Goal: Information Seeking & Learning: Find specific fact

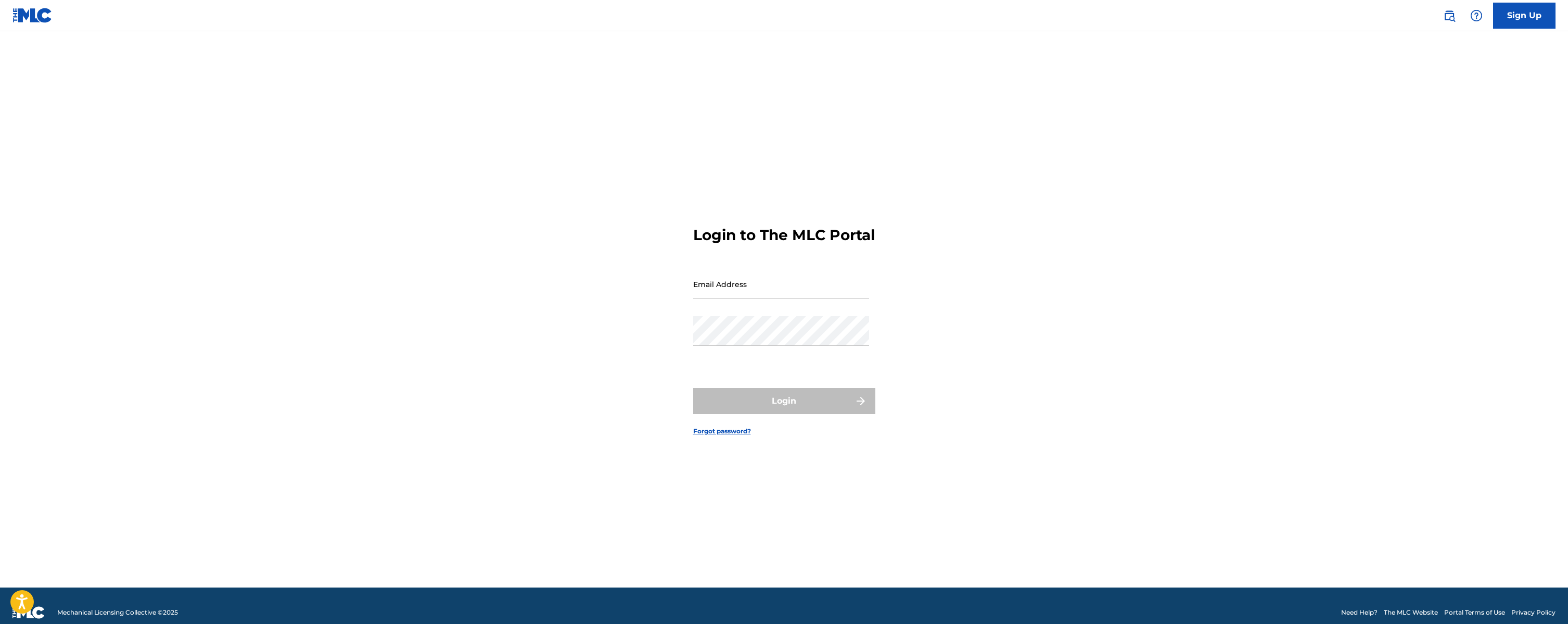
click at [731, 292] on input "Email Address" at bounding box center [781, 284] width 176 height 30
click at [749, 298] on input "Email Address" at bounding box center [781, 284] width 176 height 30
type input "[EMAIL_ADDRESS][DOMAIN_NAME]"
click at [802, 413] on button "Login" at bounding box center [784, 401] width 183 height 26
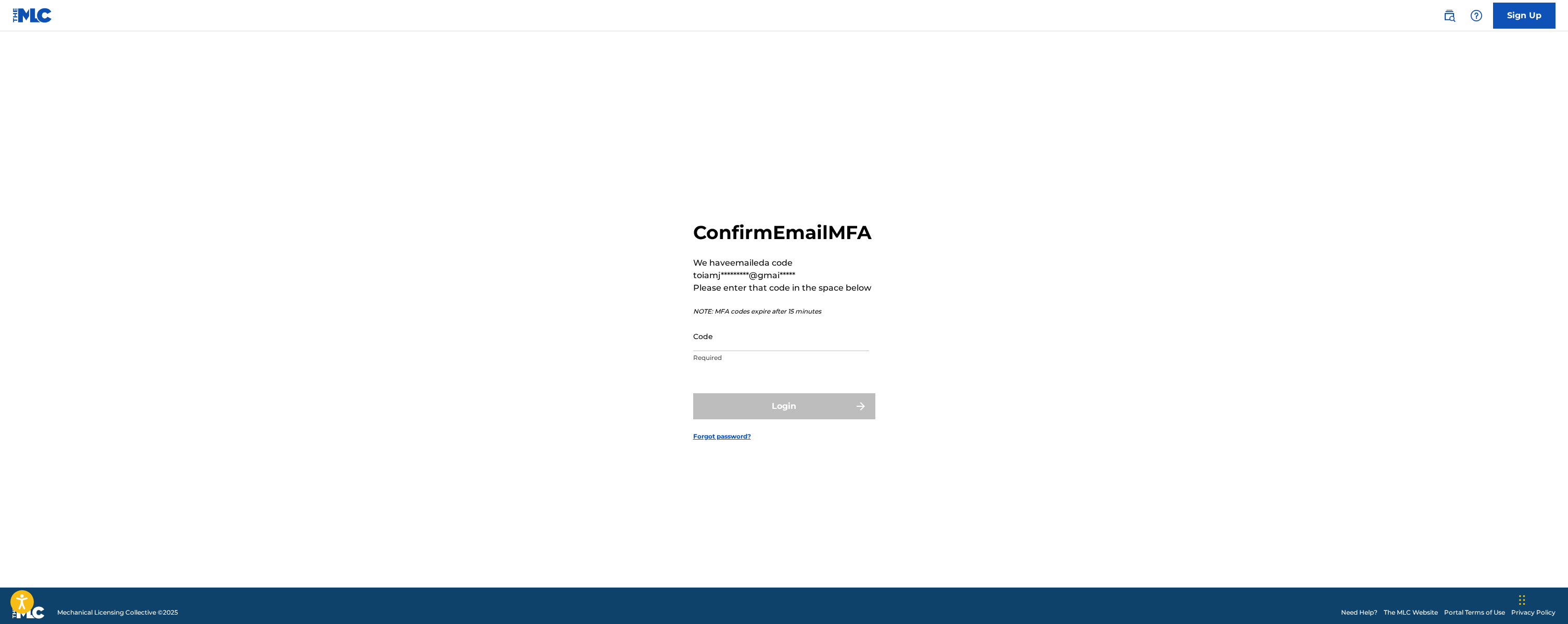
click at [750, 350] on input "Code" at bounding box center [781, 336] width 176 height 30
type input "085701"
click at [824, 419] on button "Login" at bounding box center [784, 406] width 183 height 26
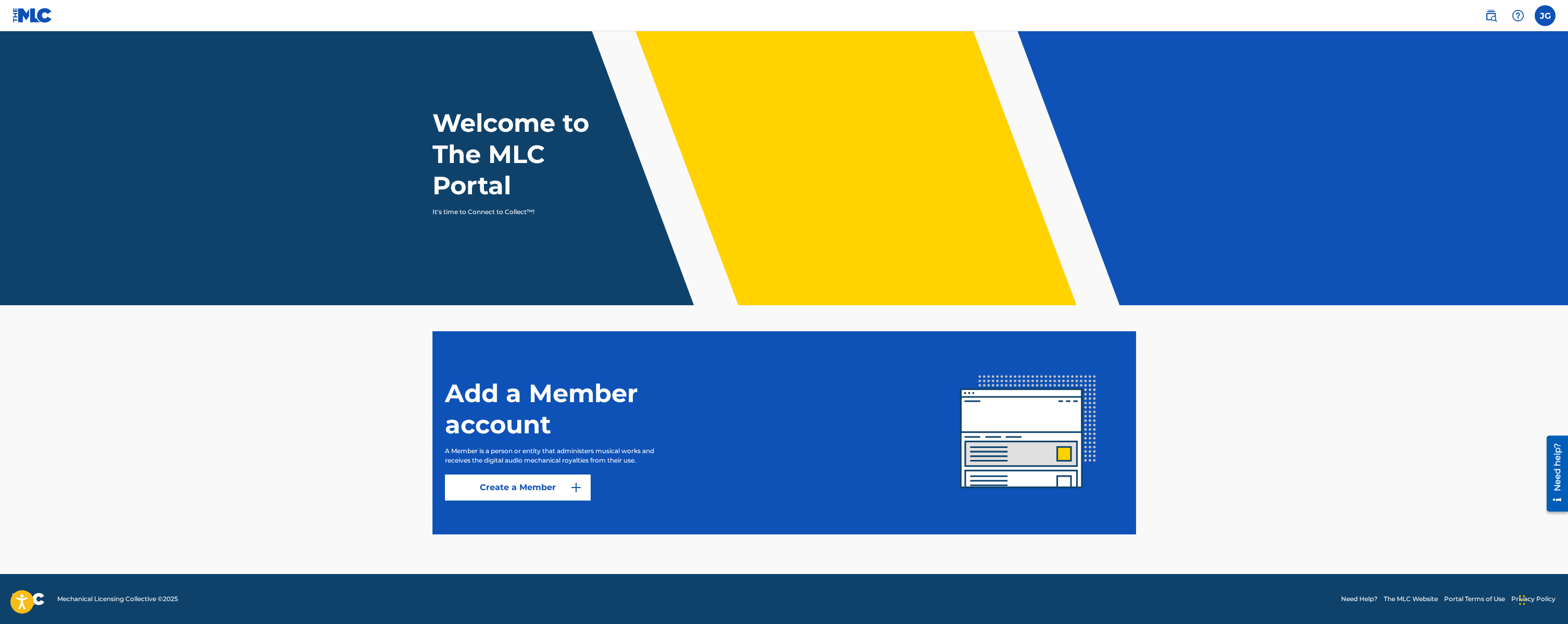
click at [1546, 11] on label at bounding box center [1545, 16] width 21 height 21
click at [1545, 16] on input "[PERSON_NAME] [PERSON_NAME] [EMAIL_ADDRESS][DOMAIN_NAME] Notification Preferenc…" at bounding box center [1545, 16] width 0 height 0
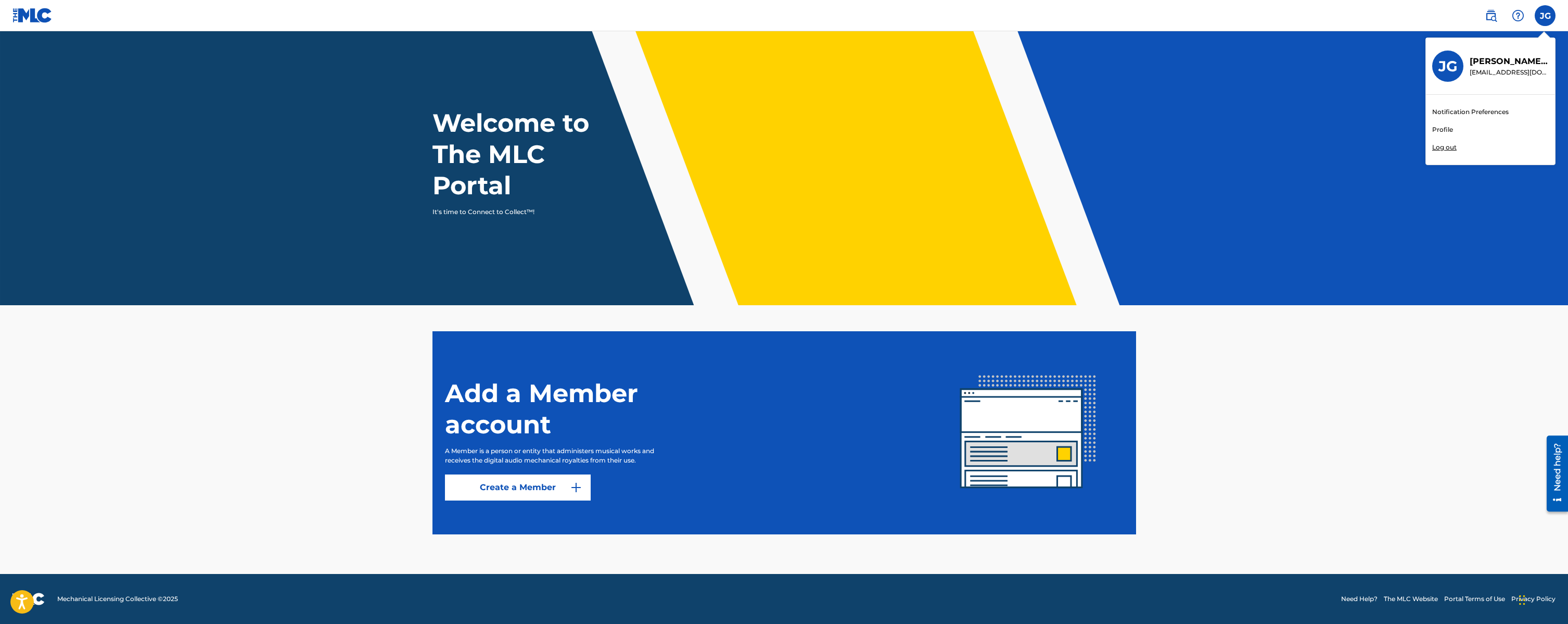
click at [1444, 131] on link "Profile" at bounding box center [1442, 130] width 21 height 9
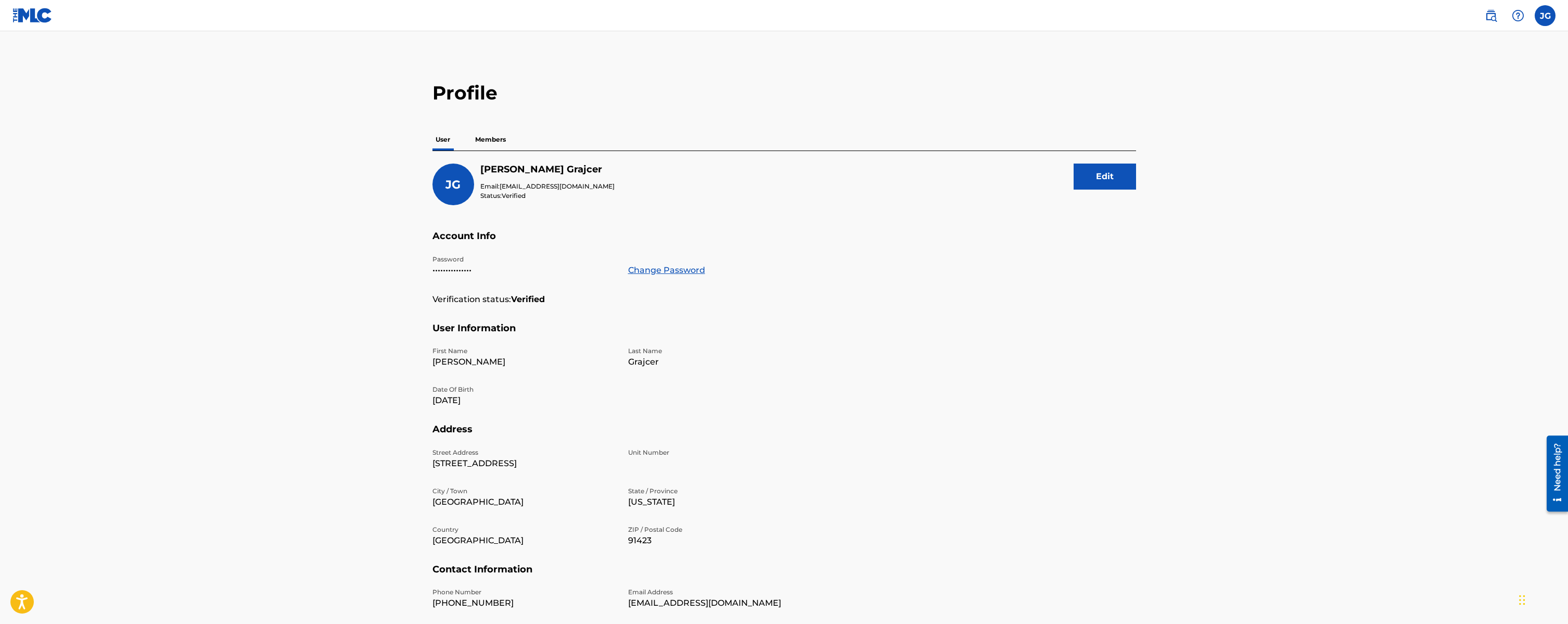
click at [1488, 12] on img at bounding box center [1491, 16] width 12 height 12
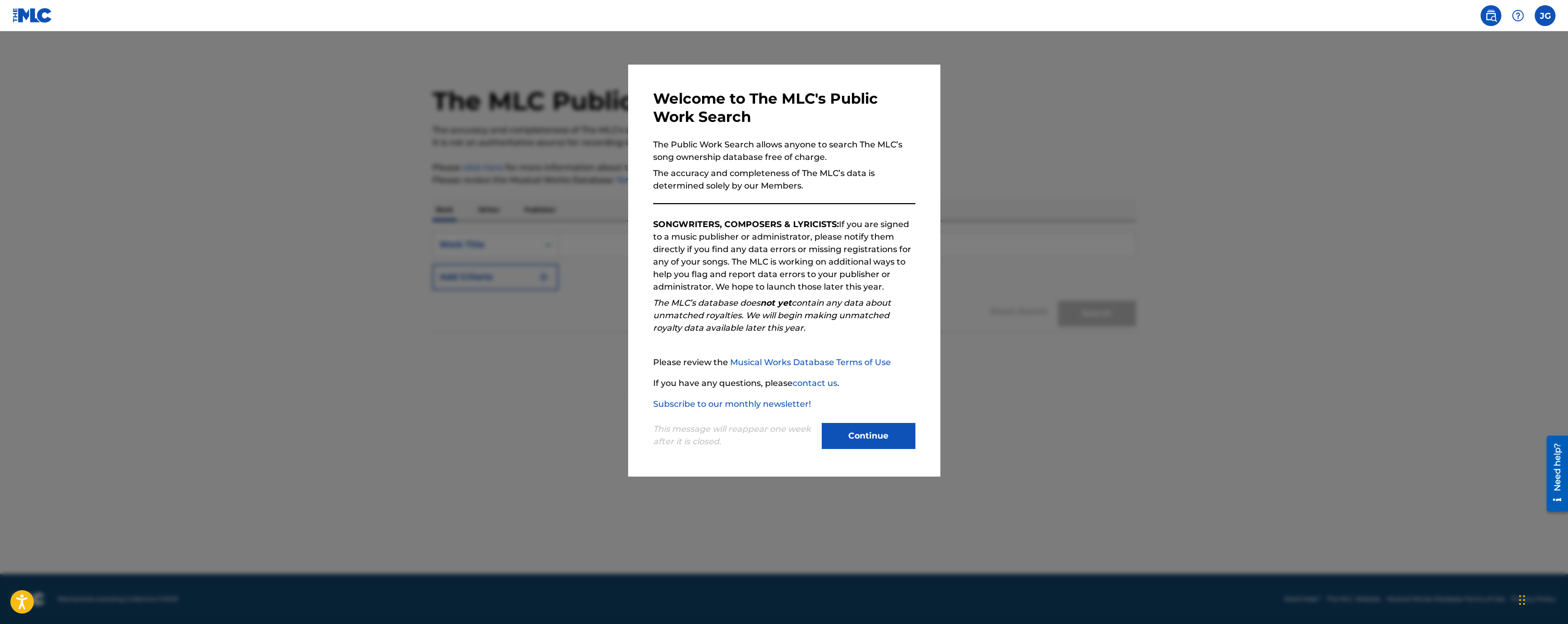
click at [895, 433] on button "Continue" at bounding box center [868, 436] width 94 height 26
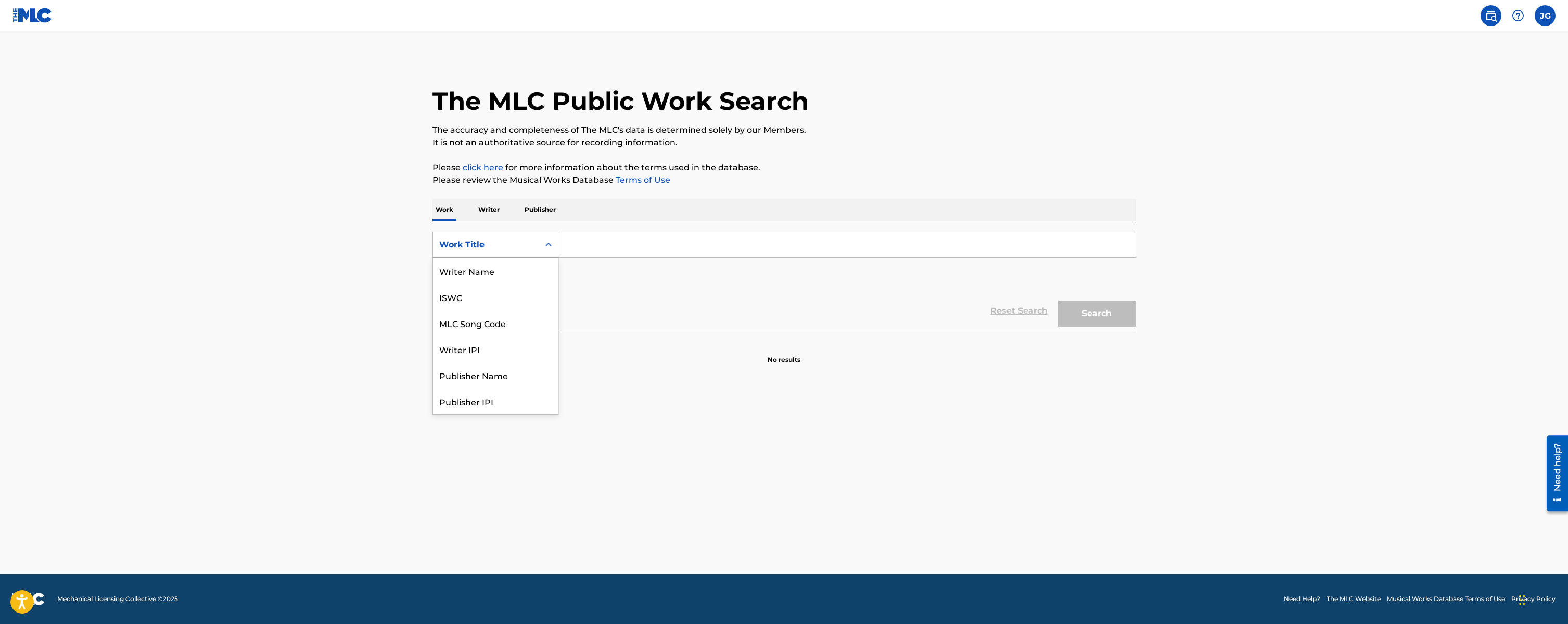
click at [539, 241] on div "Search Form" at bounding box center [548, 245] width 19 height 19
click at [512, 301] on div "Writer IPI" at bounding box center [495, 297] width 125 height 26
click at [643, 242] on input "Search Form" at bounding box center [847, 245] width 577 height 25
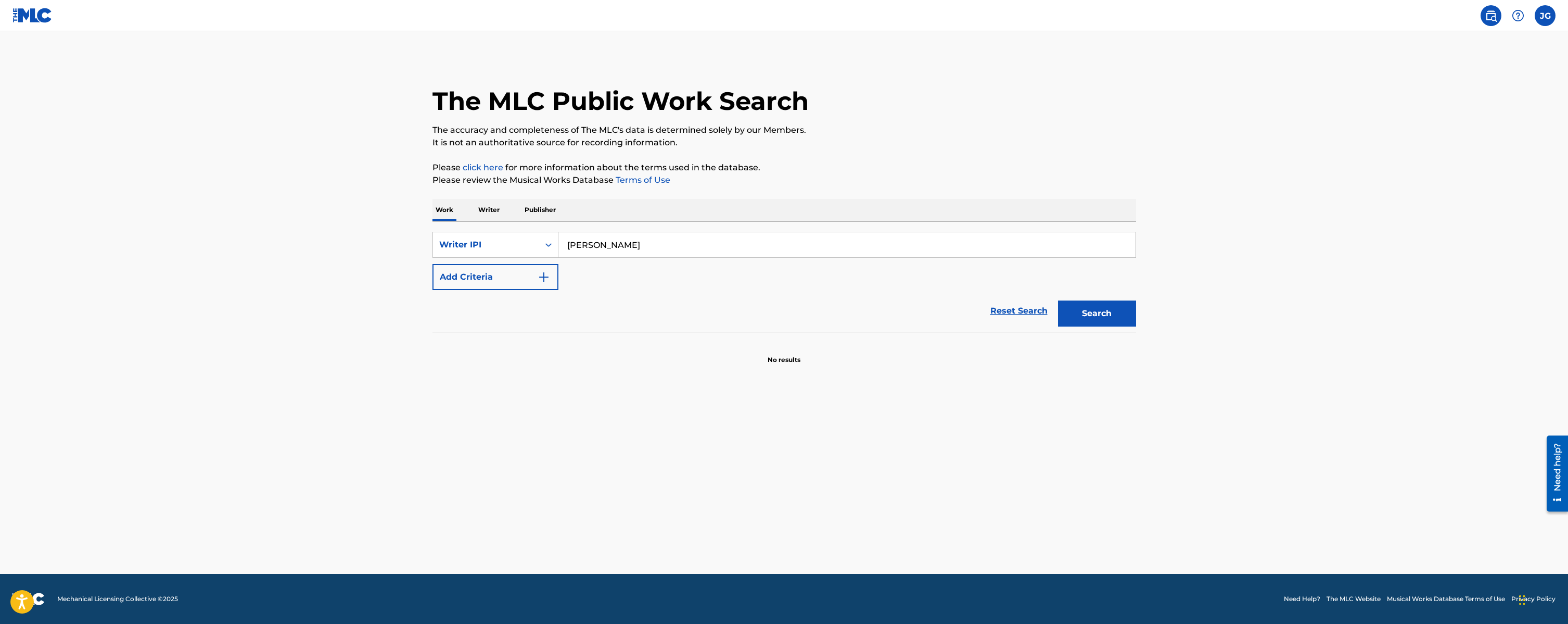
type input "[PERSON_NAME]"
click at [486, 212] on p "Writer" at bounding box center [489, 210] width 28 height 22
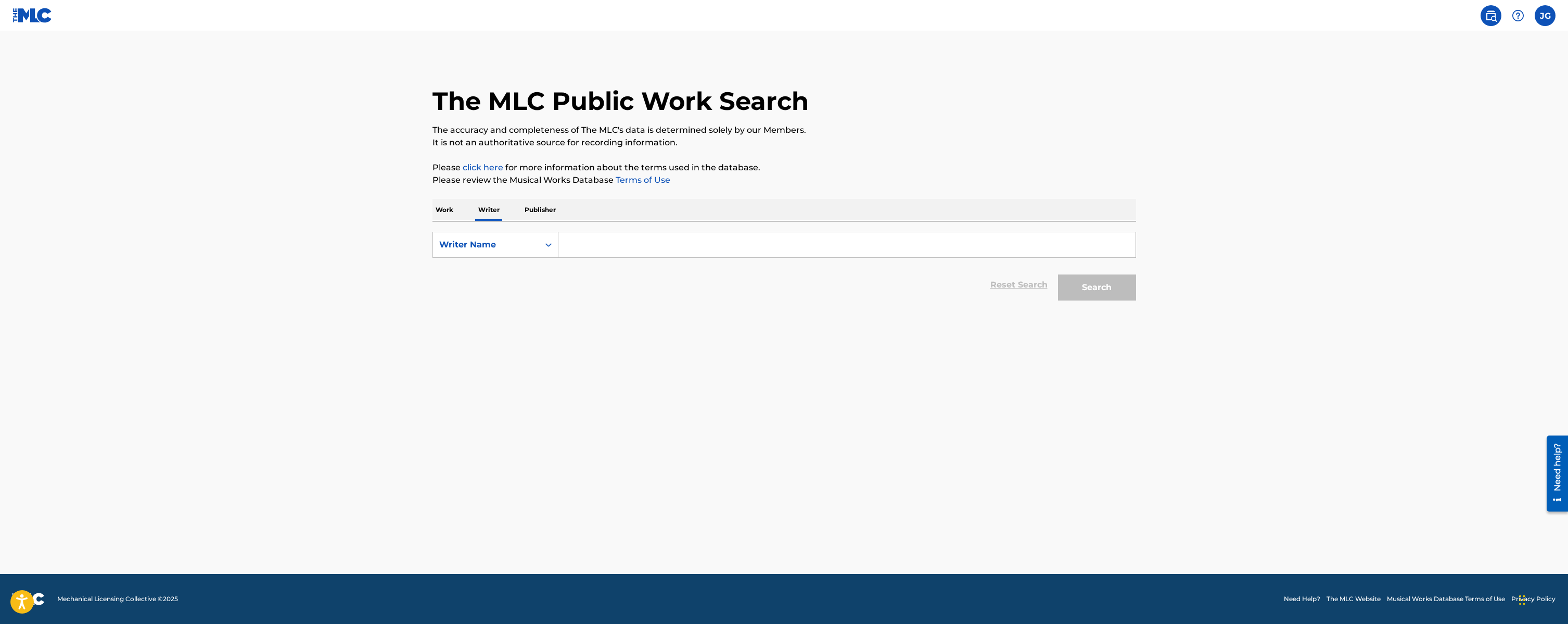
click at [614, 249] on input "Search Form" at bounding box center [847, 245] width 577 height 25
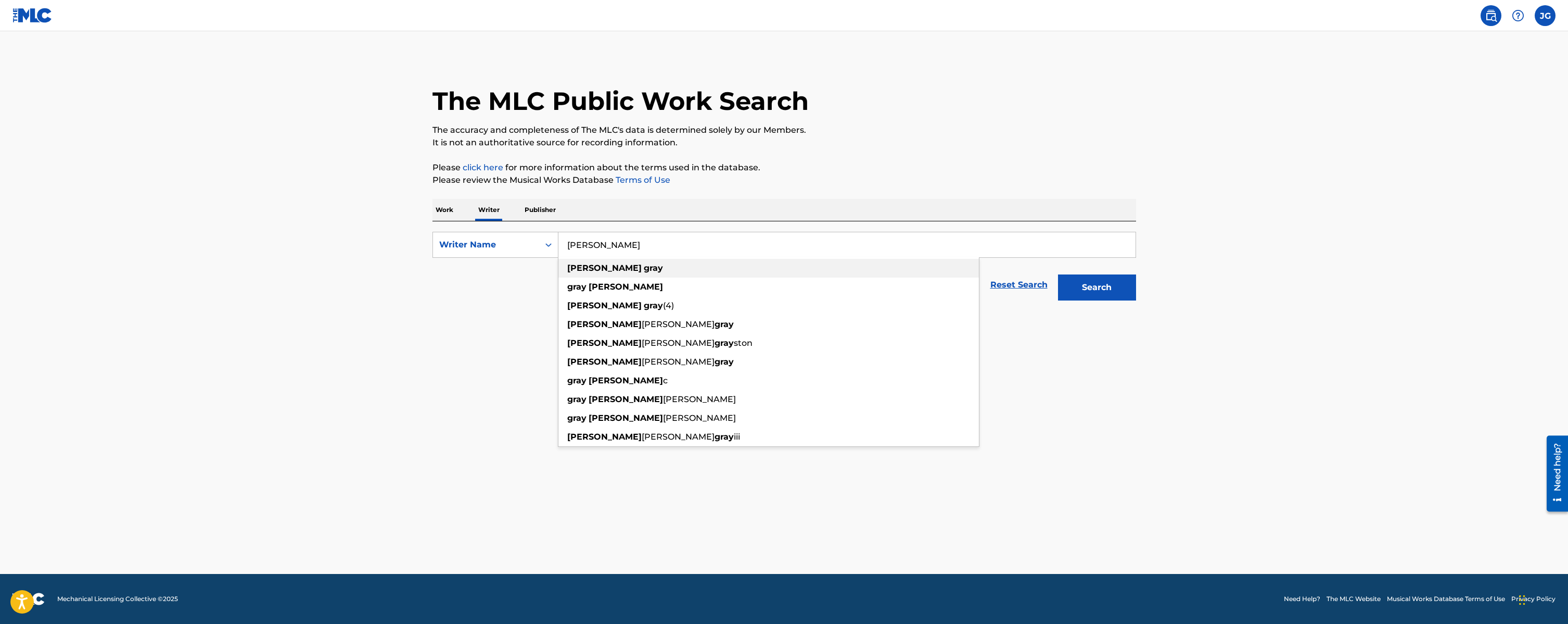
click at [644, 270] on strong "gray" at bounding box center [653, 267] width 19 height 10
type input "[PERSON_NAME]"
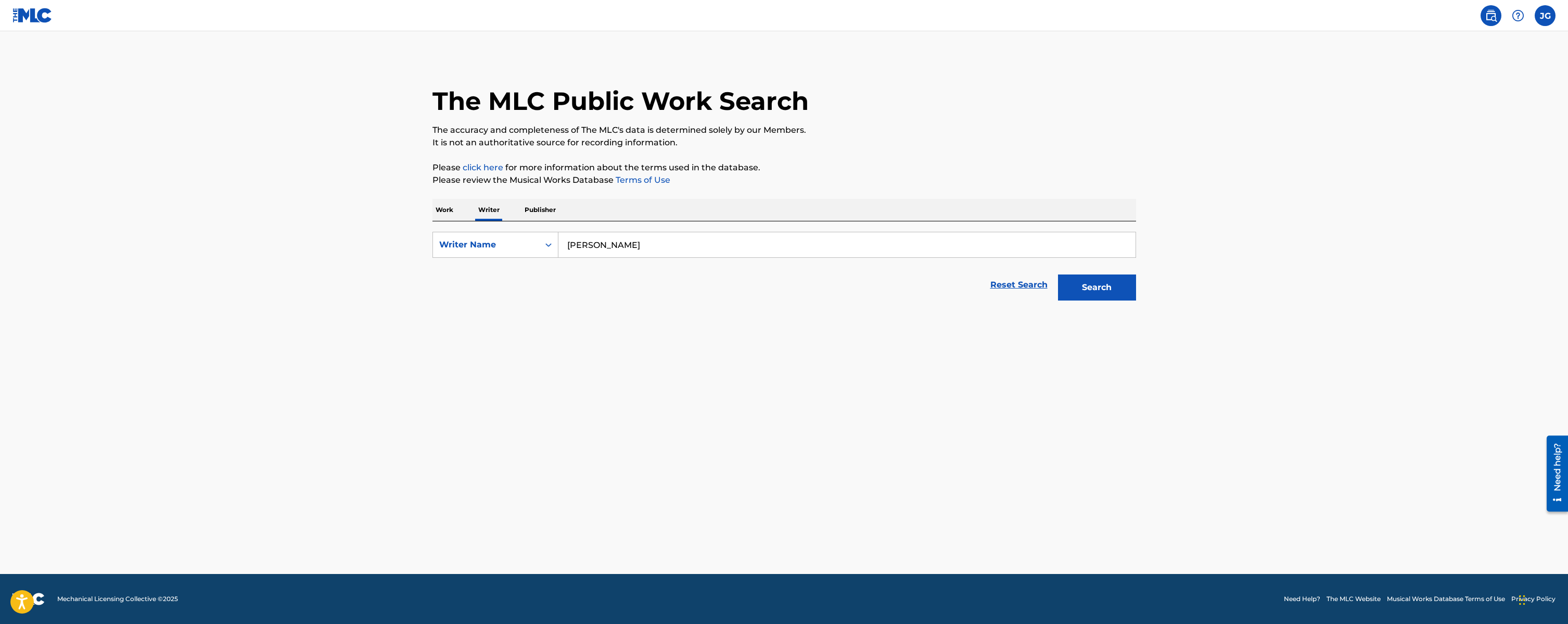
click at [1108, 292] on button "Search" at bounding box center [1097, 288] width 78 height 26
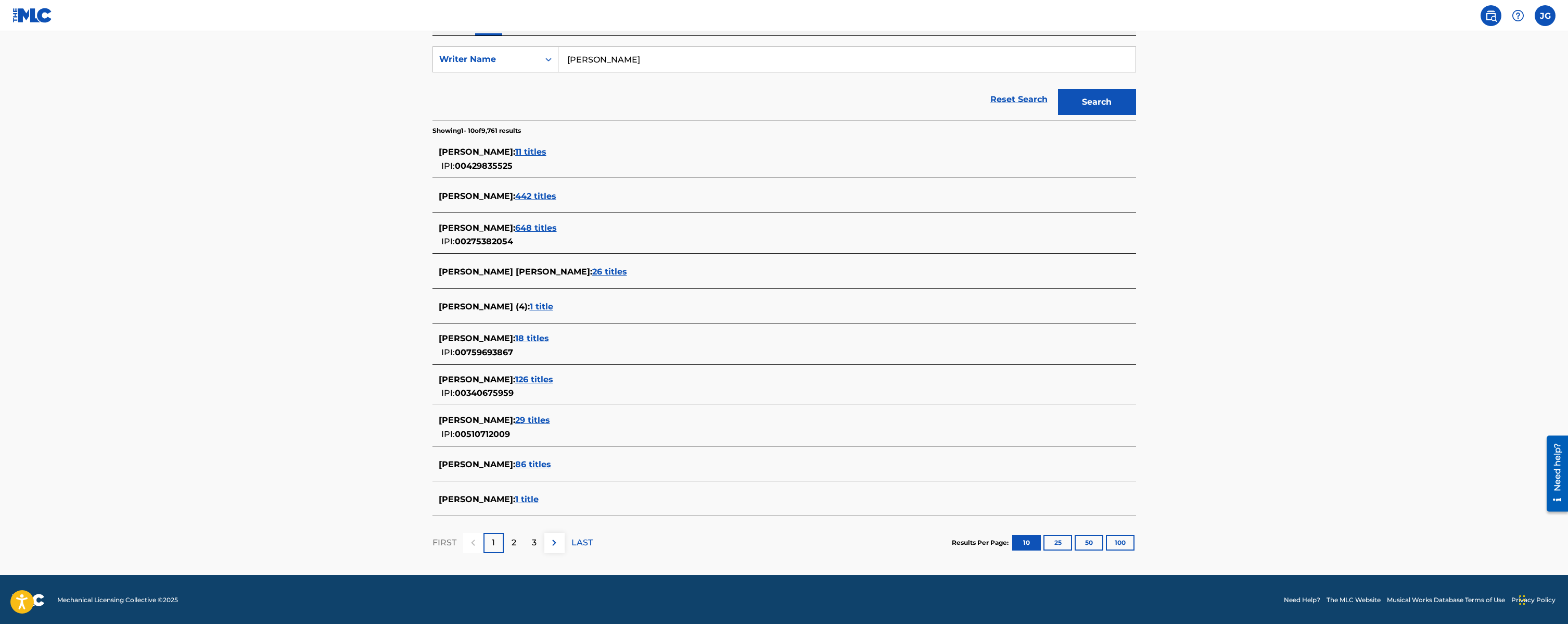
scroll to position [187, 0]
click at [523, 466] on span "86 titles" at bounding box center [533, 463] width 36 height 10
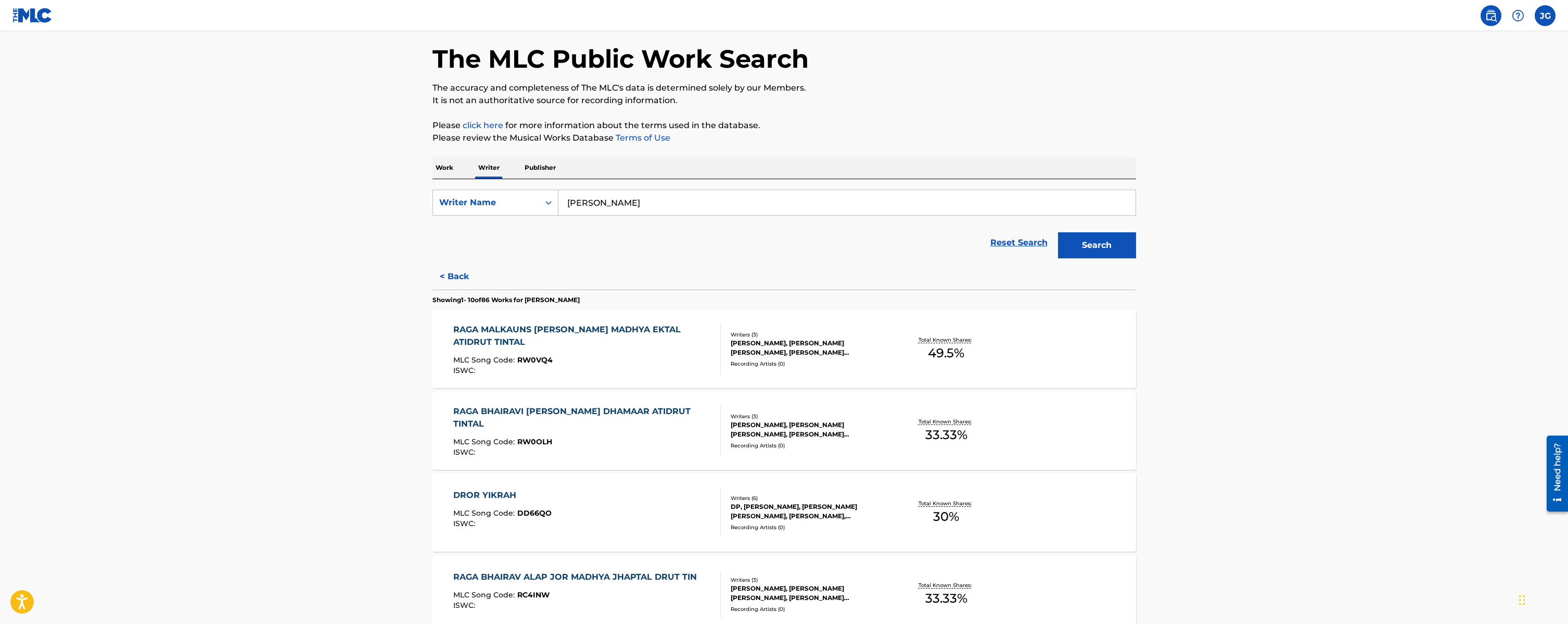
scroll to position [0, 0]
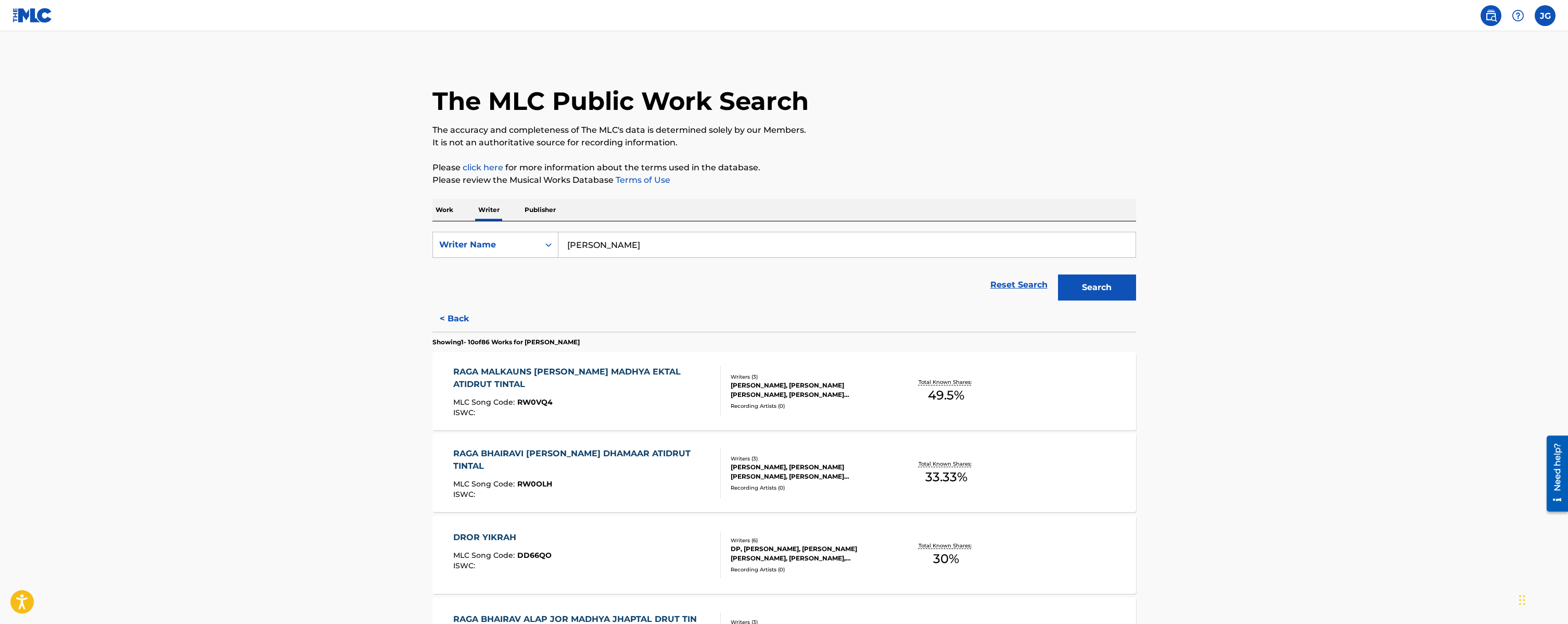
click at [1024, 284] on link "Reset Search" at bounding box center [1018, 284] width 68 height 23
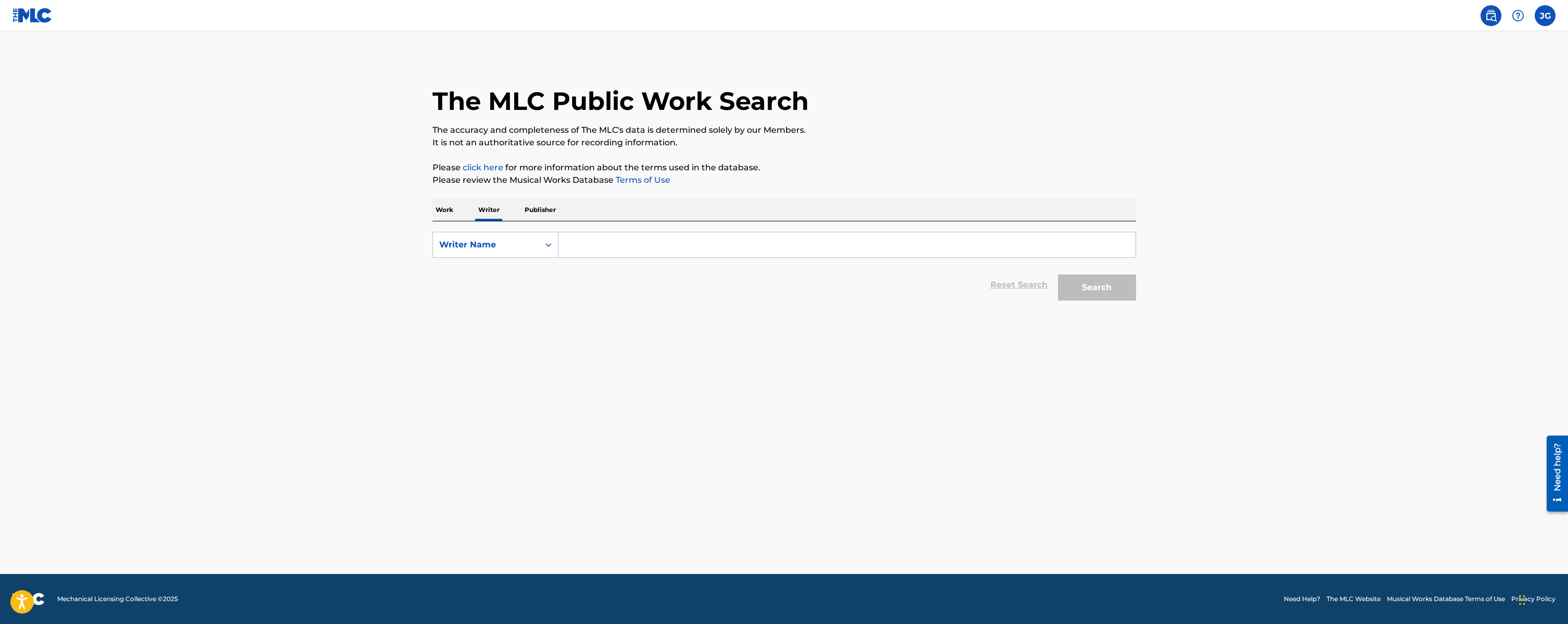
click at [645, 247] on input "Search Form" at bounding box center [847, 245] width 577 height 25
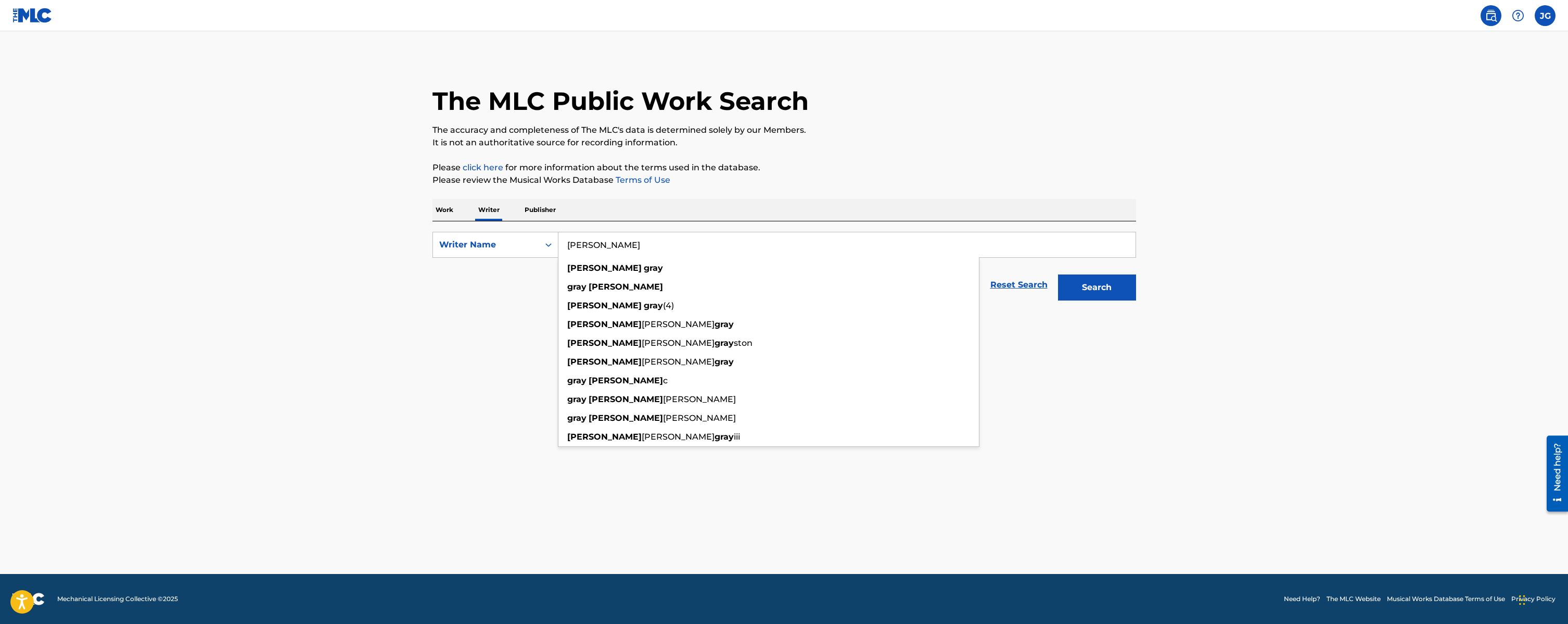
type input "[PERSON_NAME]"
click at [1116, 287] on button "Search" at bounding box center [1097, 288] width 78 height 26
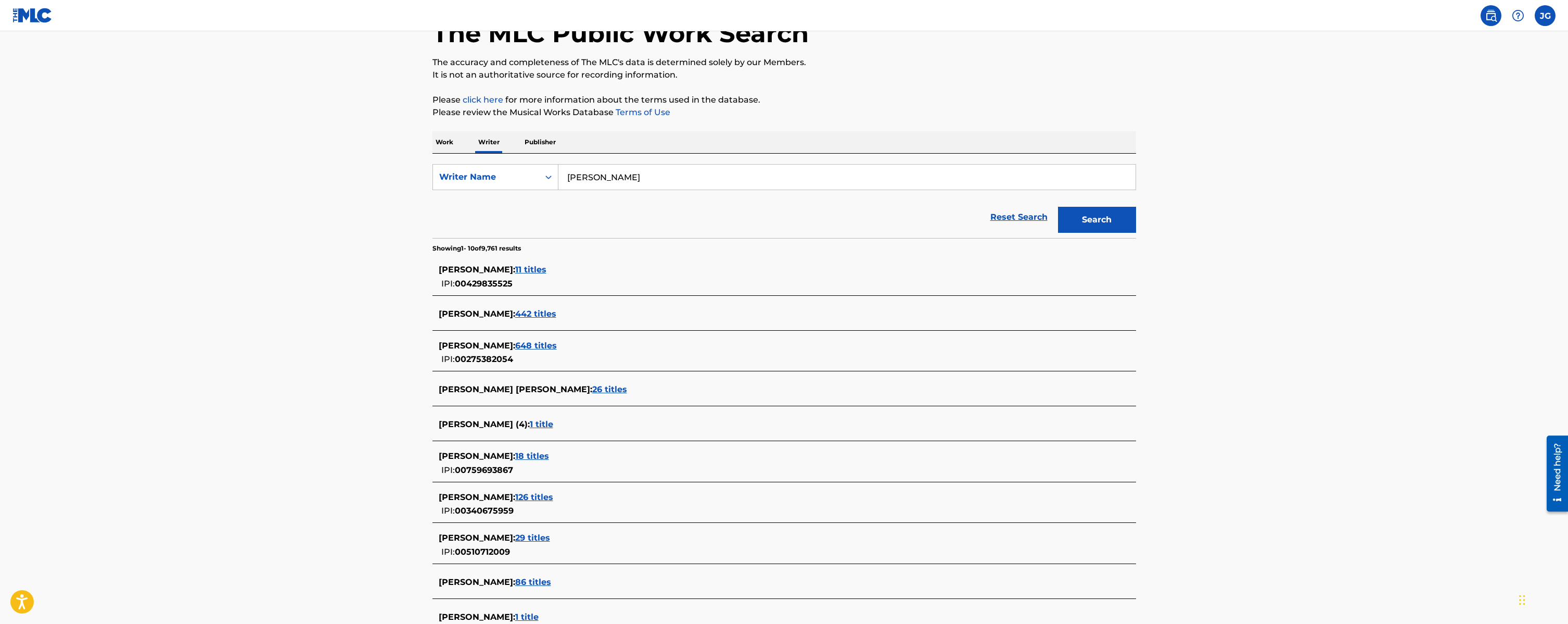
scroll to position [68, 0]
click at [523, 312] on span "442 titles" at bounding box center [535, 313] width 41 height 10
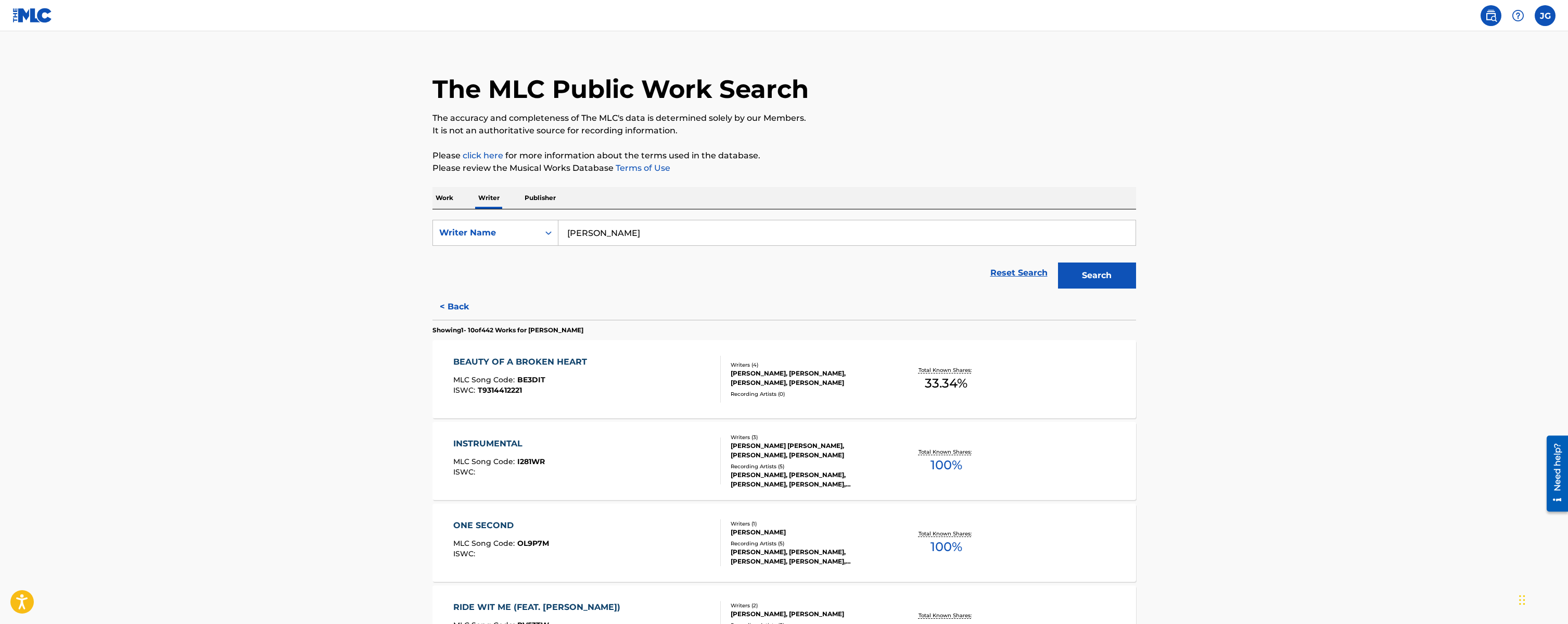
scroll to position [0, 0]
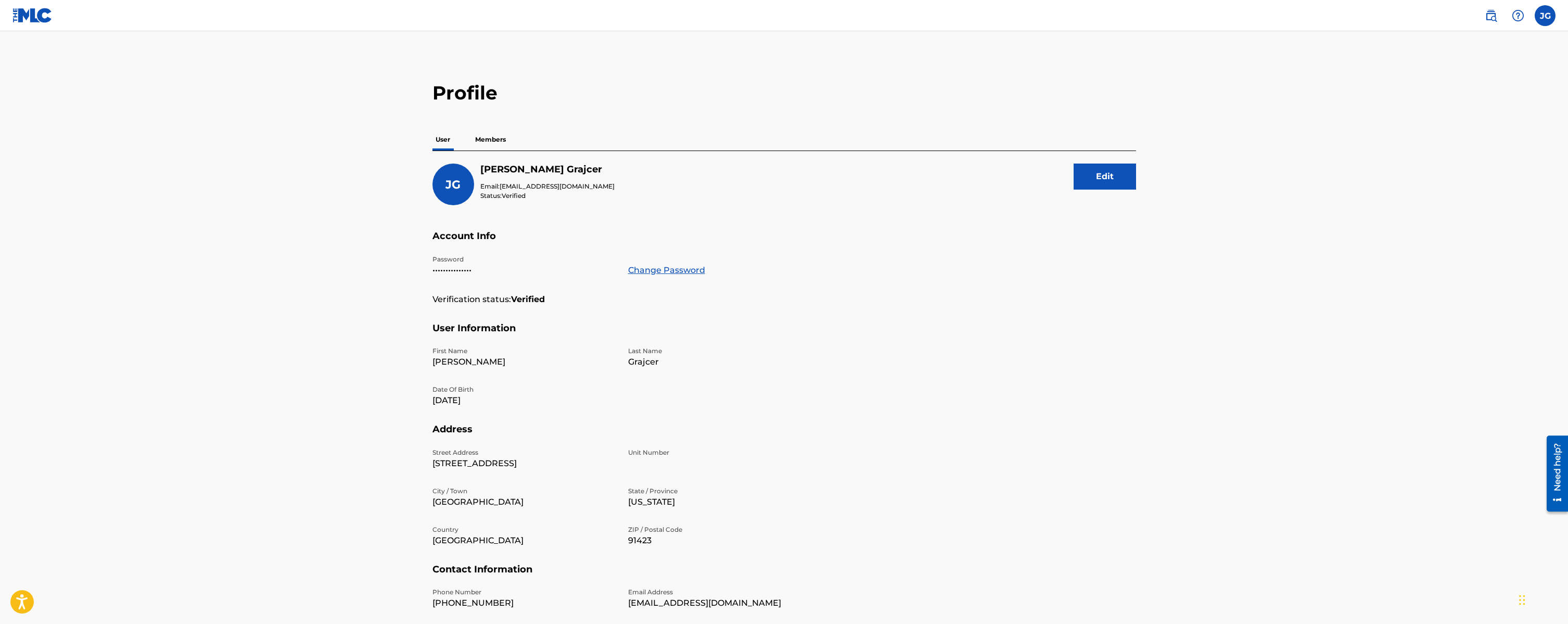
click at [1115, 177] on button "Edit" at bounding box center [1104, 176] width 62 height 26
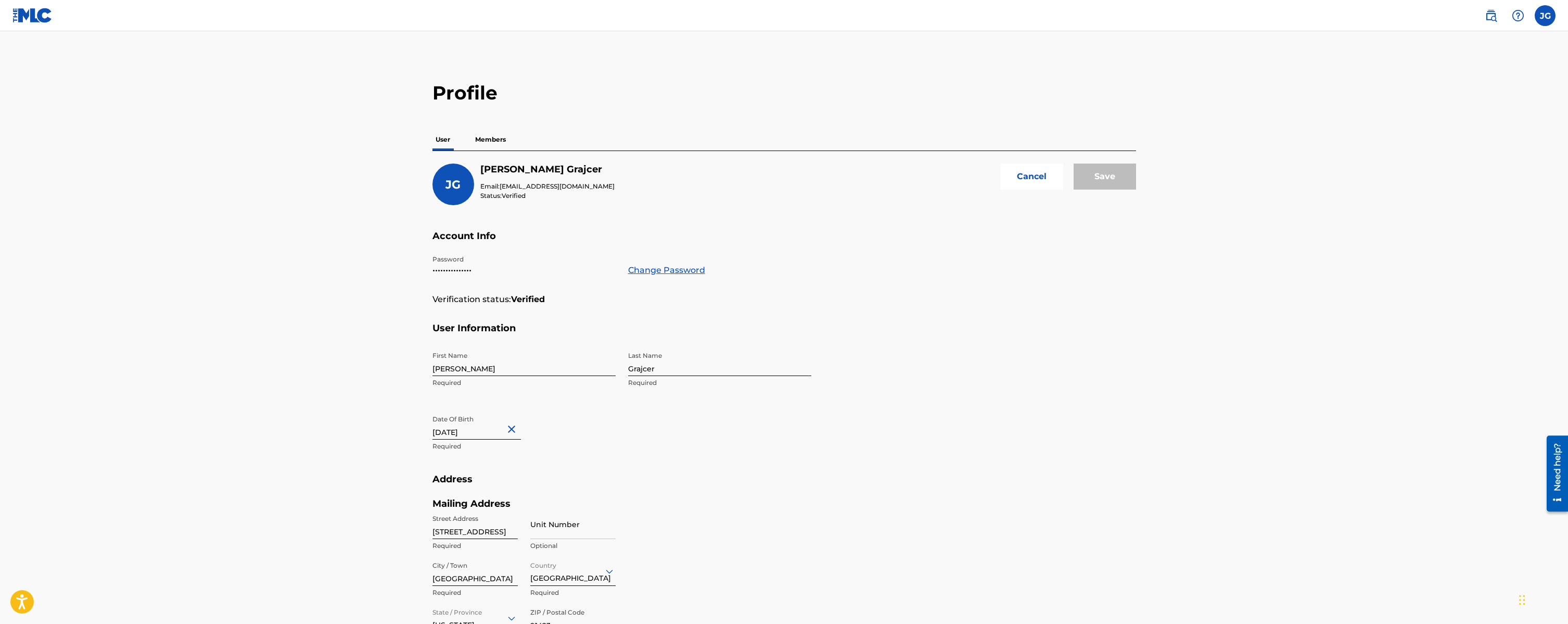
click at [1490, 18] on img at bounding box center [1491, 16] width 12 height 12
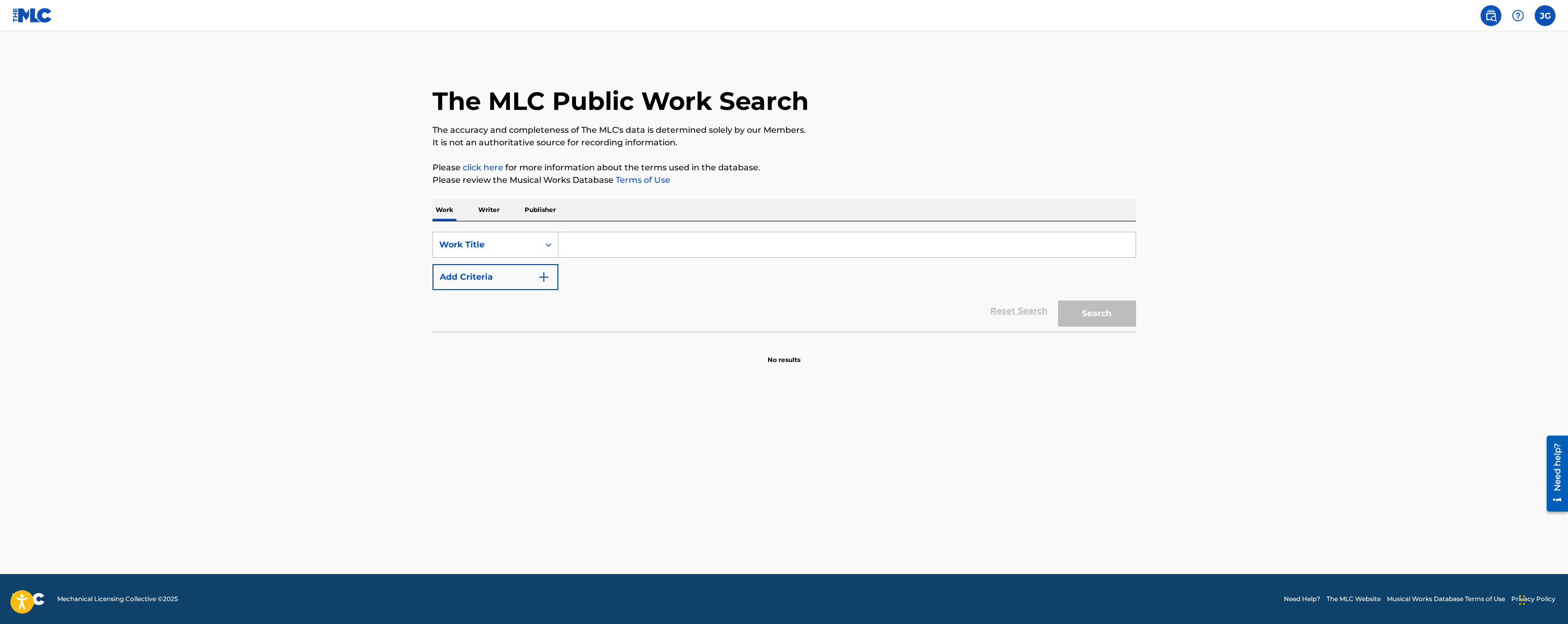
click at [630, 242] on input "Search Form" at bounding box center [847, 245] width 577 height 25
type input "[PERSON_NAME]"
click at [1116, 311] on button "Search" at bounding box center [1097, 314] width 78 height 26
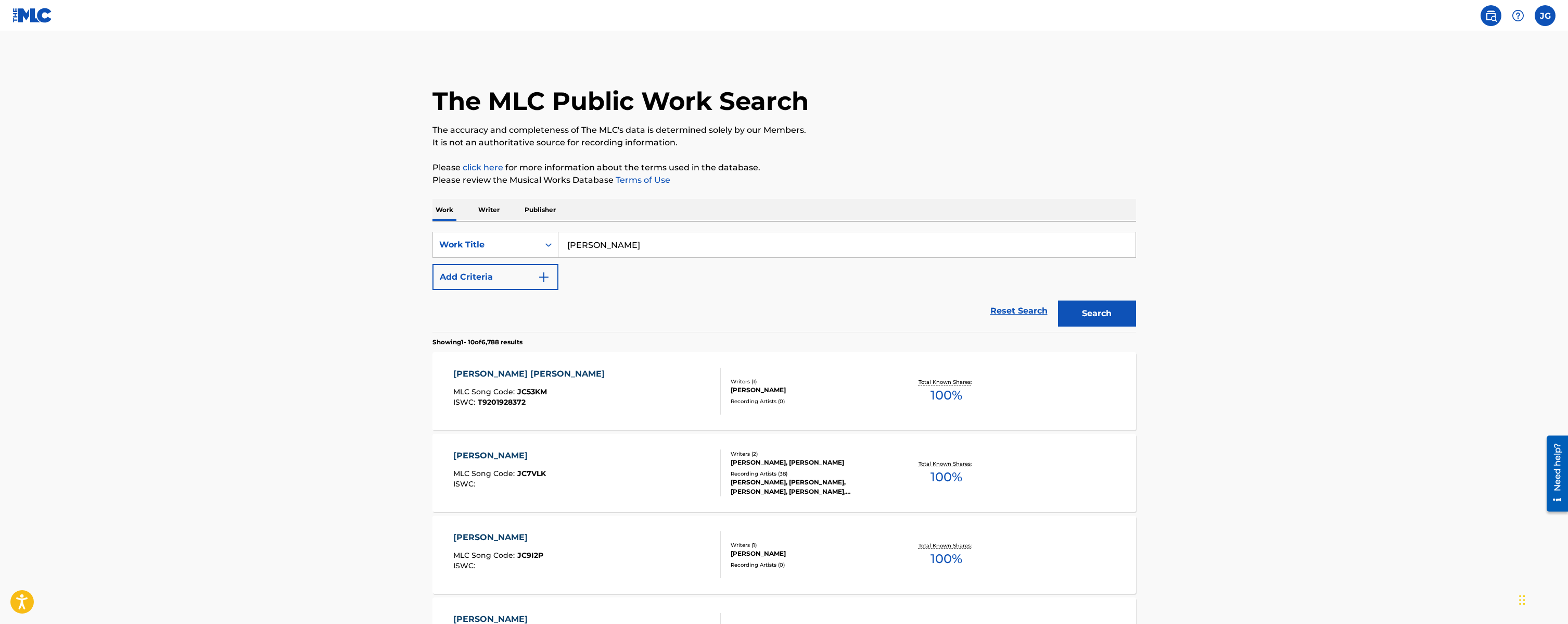
click at [477, 207] on p "Writer" at bounding box center [489, 210] width 28 height 22
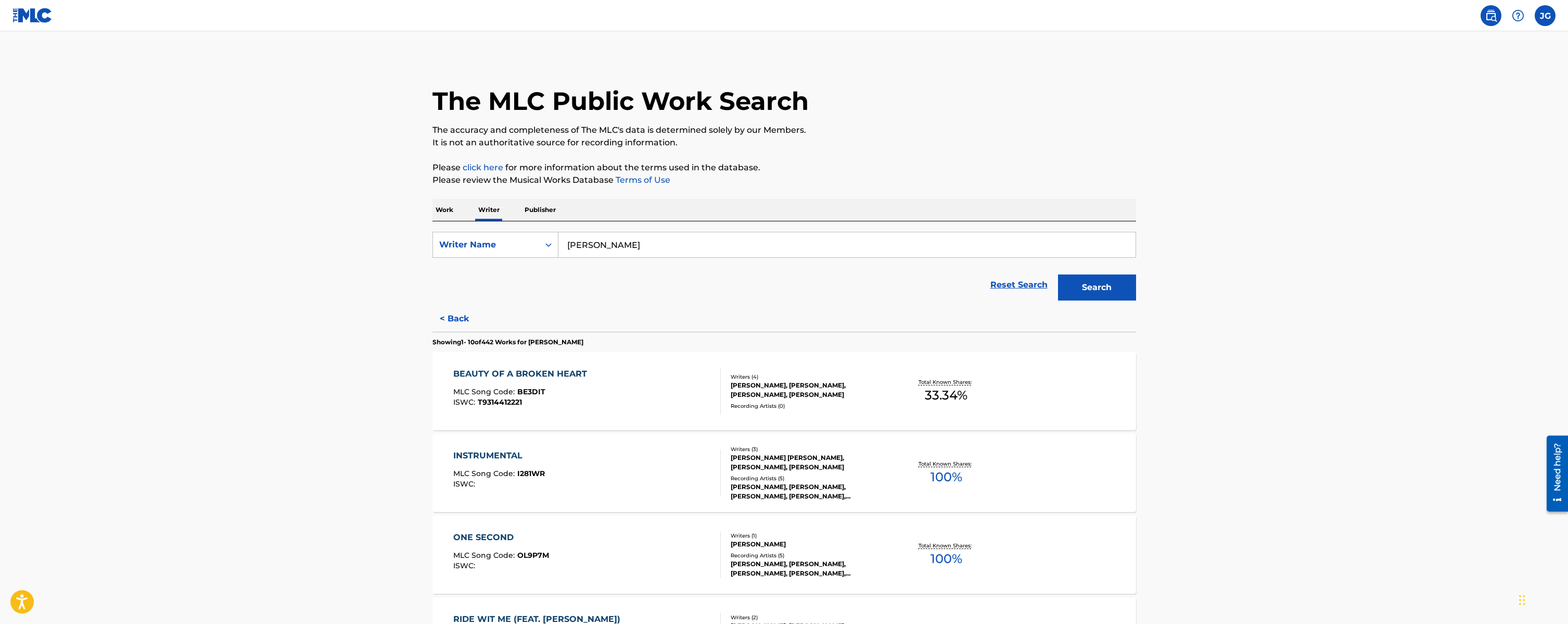
click at [1123, 286] on button "Search" at bounding box center [1097, 288] width 78 height 26
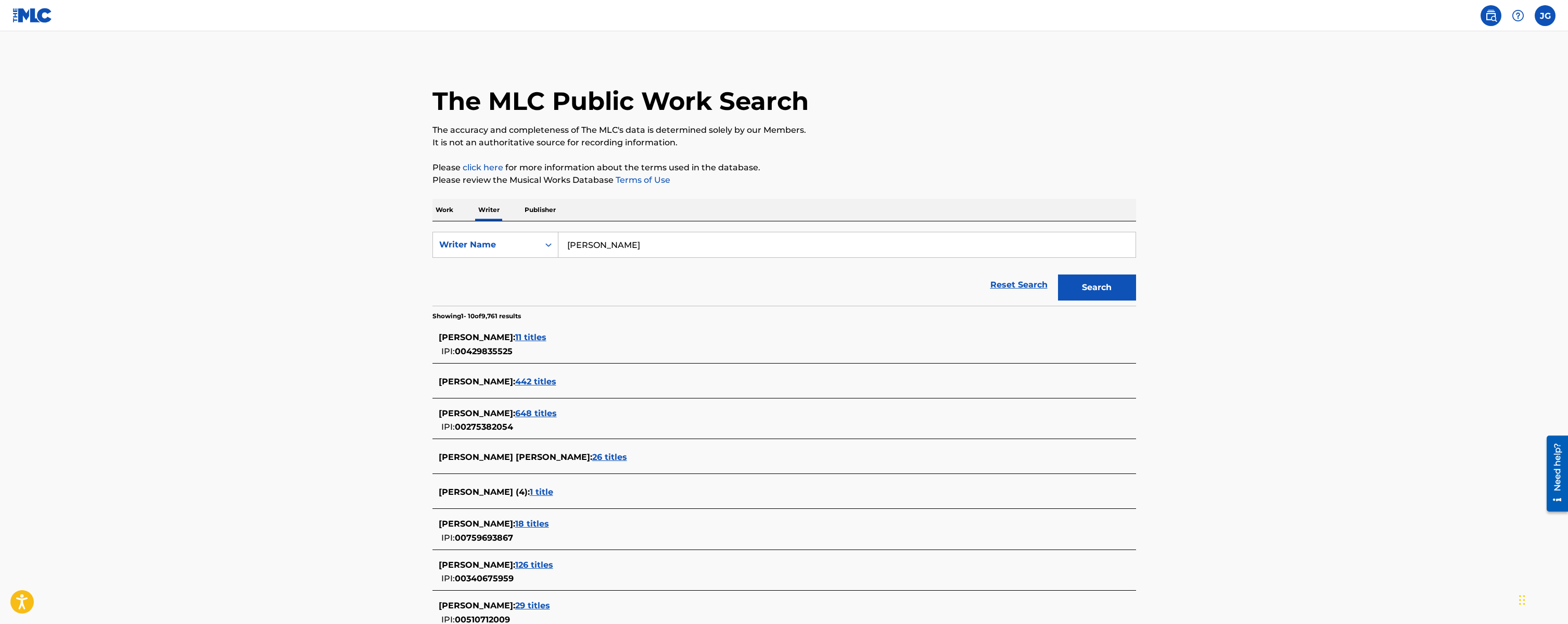
click at [523, 415] on span "648 titles" at bounding box center [536, 413] width 42 height 10
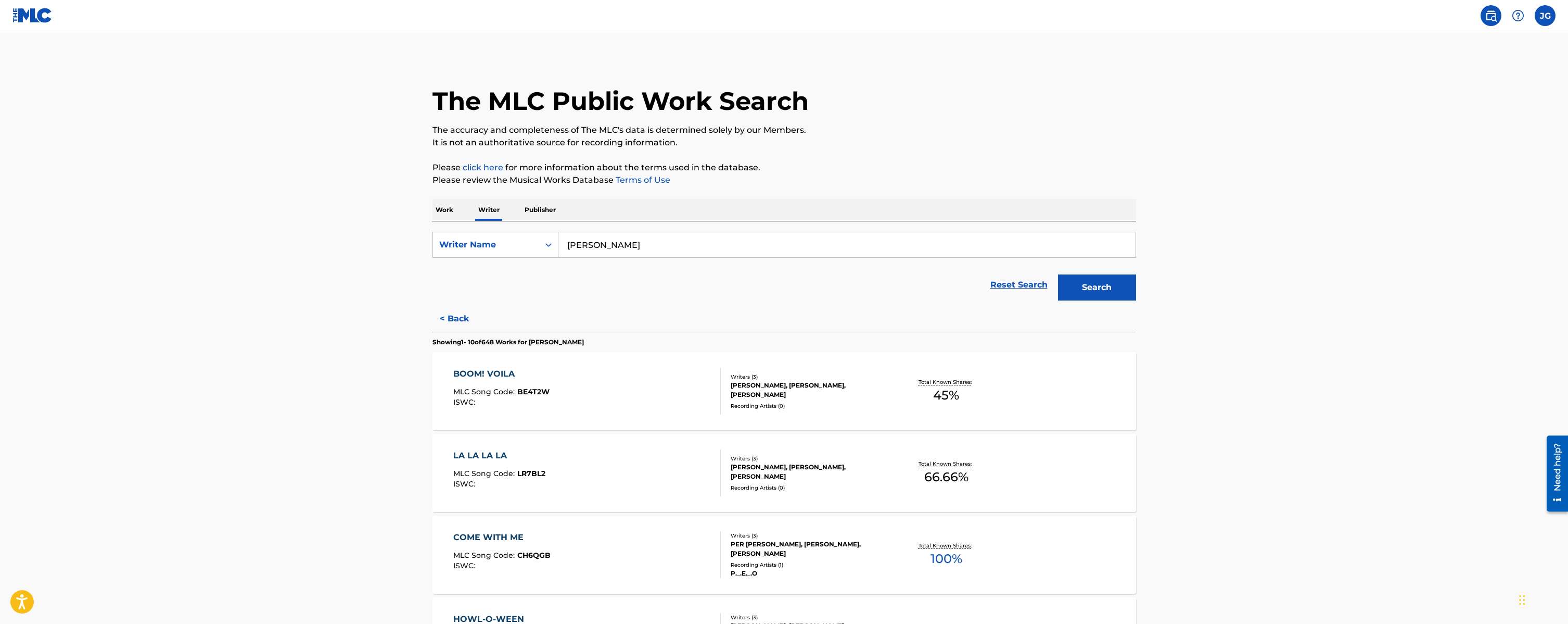
click at [1548, 11] on label at bounding box center [1545, 16] width 21 height 21
click at [1545, 16] on input "[PERSON_NAME] [PERSON_NAME] [EMAIL_ADDRESS][DOMAIN_NAME] Notification Preferenc…" at bounding box center [1545, 16] width 0 height 0
click at [1437, 130] on link "Profile" at bounding box center [1442, 130] width 21 height 9
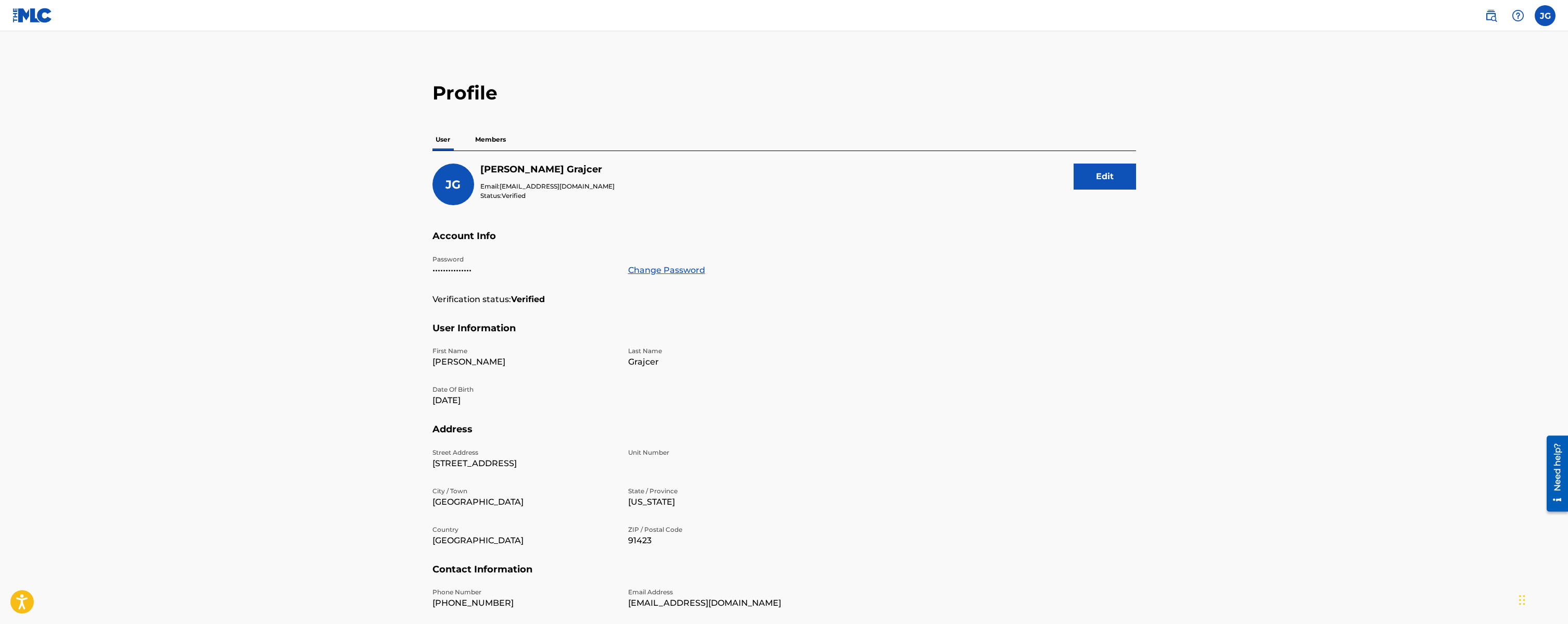
click at [1490, 15] on img at bounding box center [1491, 16] width 12 height 12
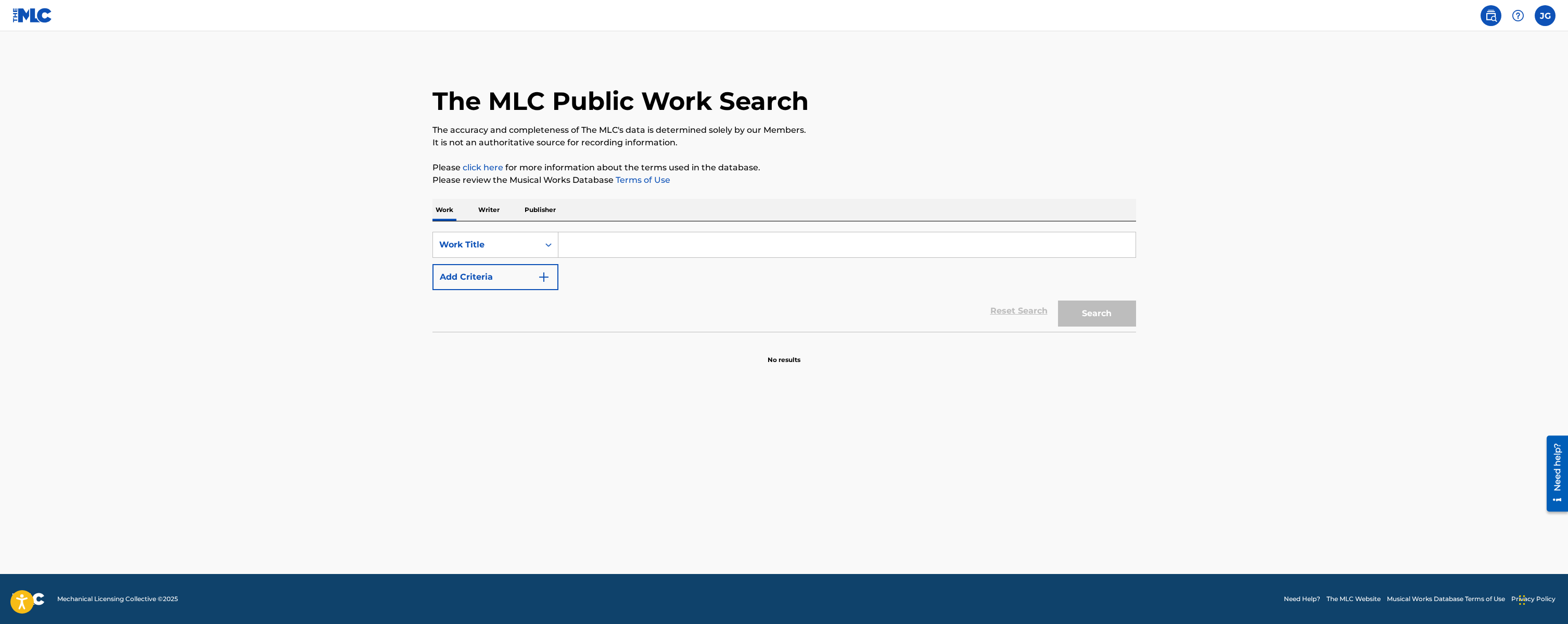
click at [1519, 13] on img at bounding box center [1518, 16] width 12 height 12
click at [1523, 68] on p "View portal intro" at bounding box center [1518, 68] width 89 height 25
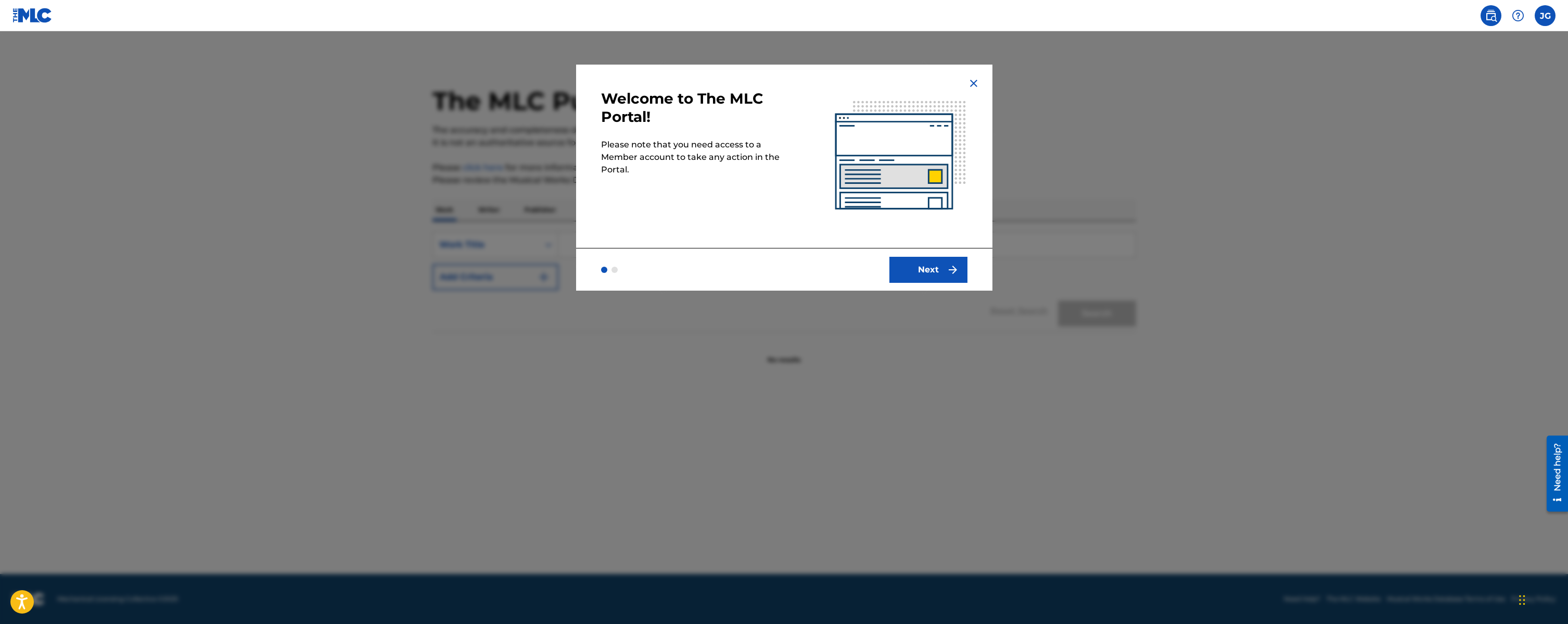
click at [920, 263] on button "Next" at bounding box center [928, 270] width 78 height 26
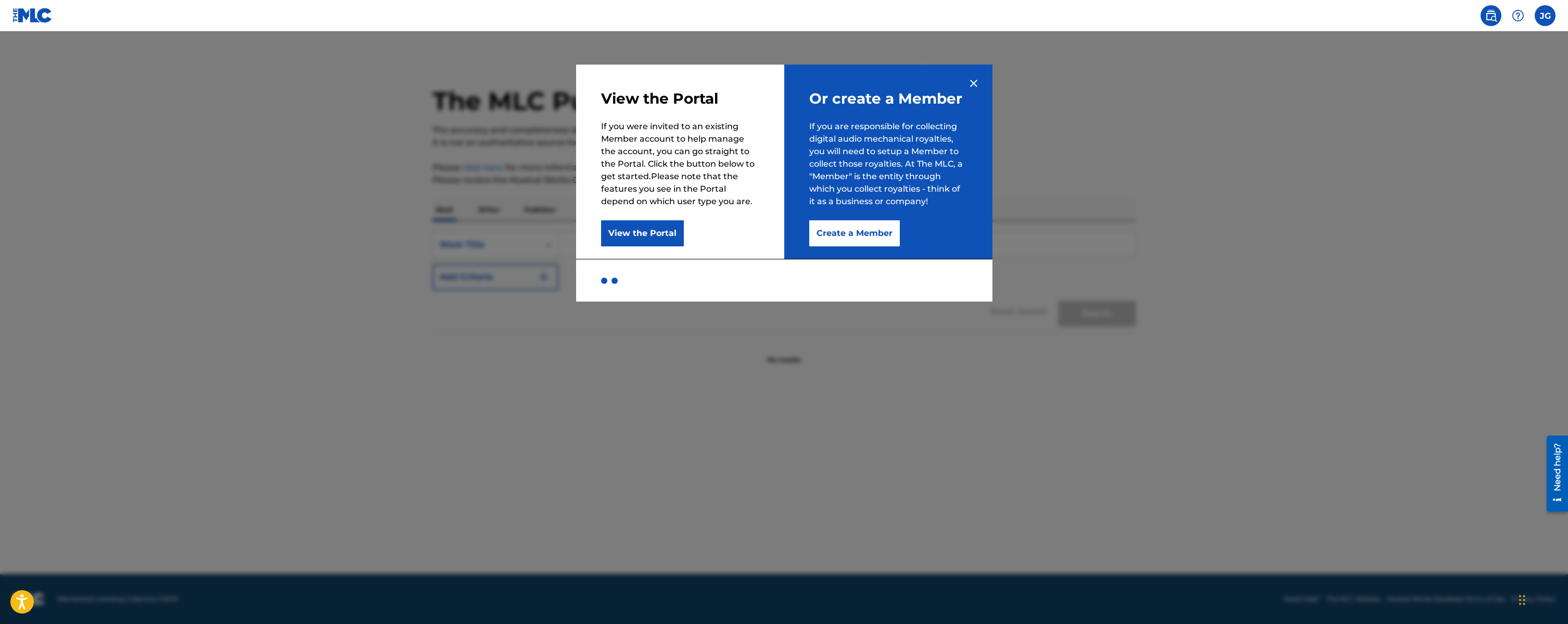
click at [975, 83] on img at bounding box center [974, 83] width 12 height 12
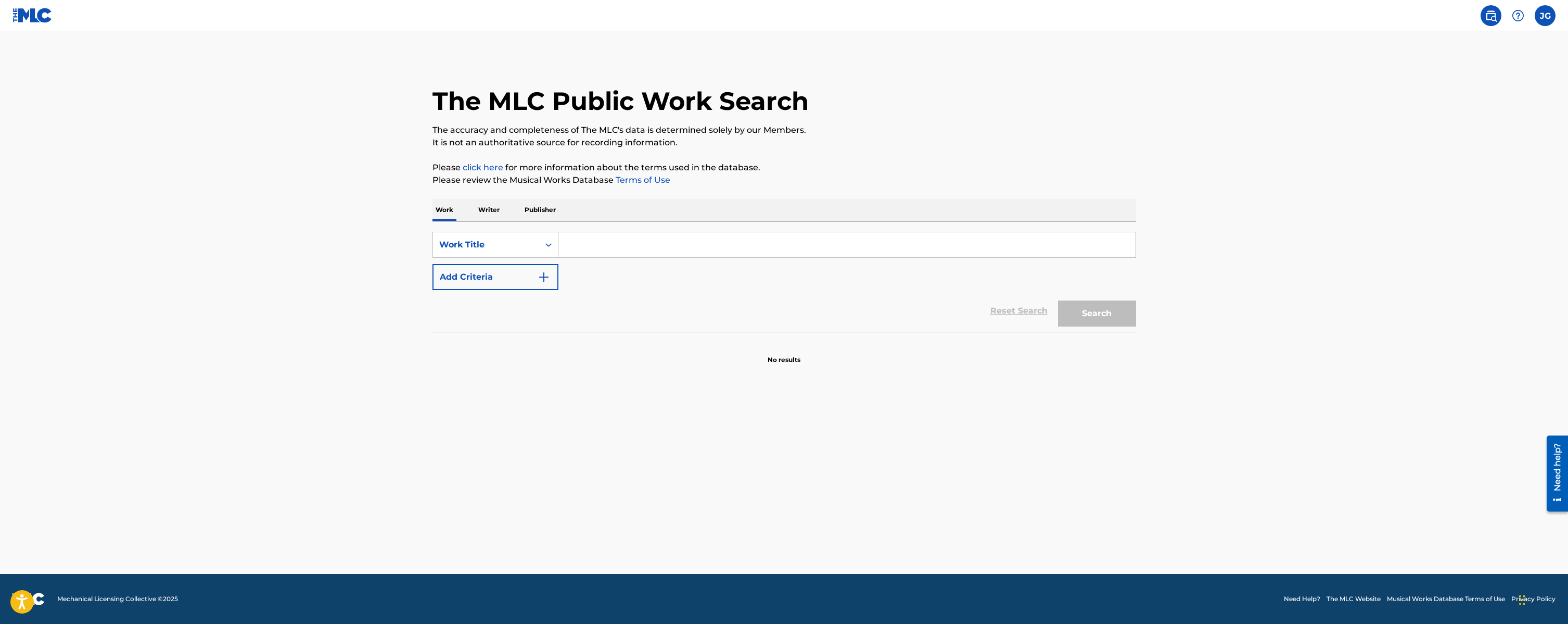
click at [488, 209] on p "Writer" at bounding box center [489, 210] width 28 height 22
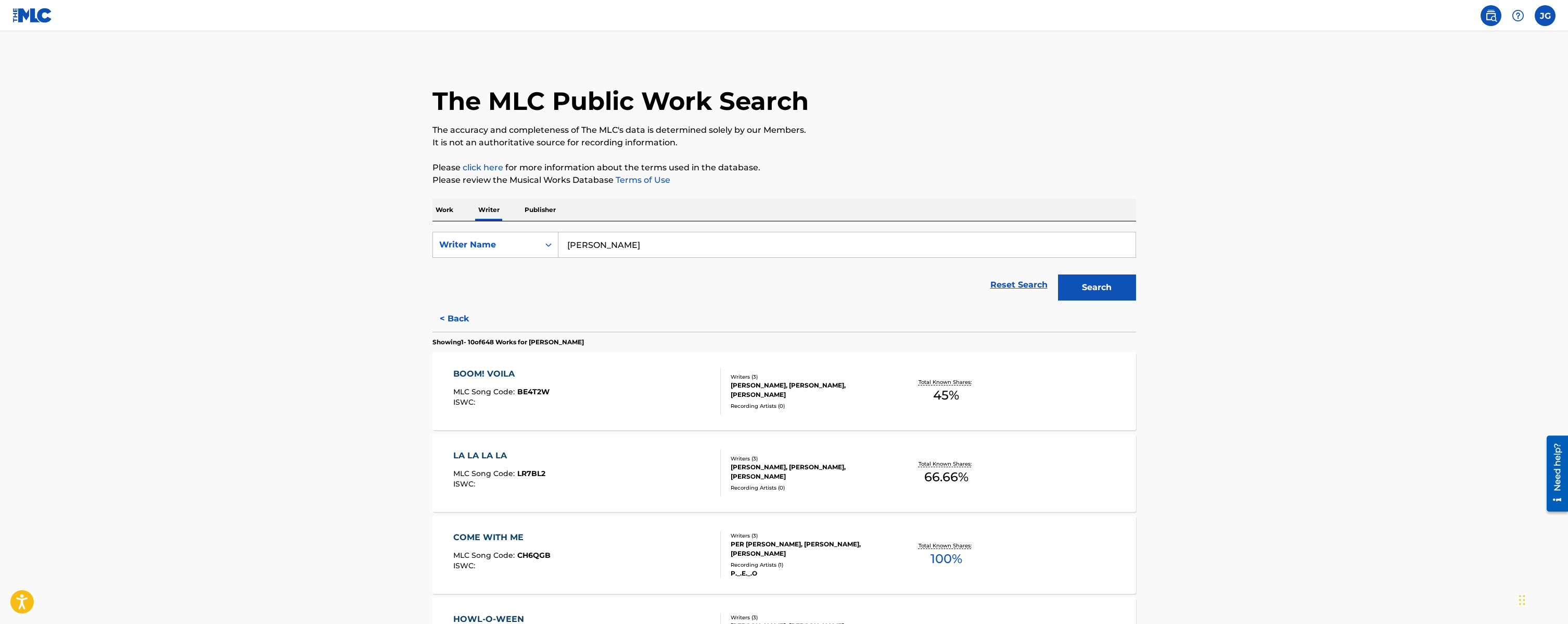
click at [444, 211] on p "Work" at bounding box center [444, 210] width 24 height 22
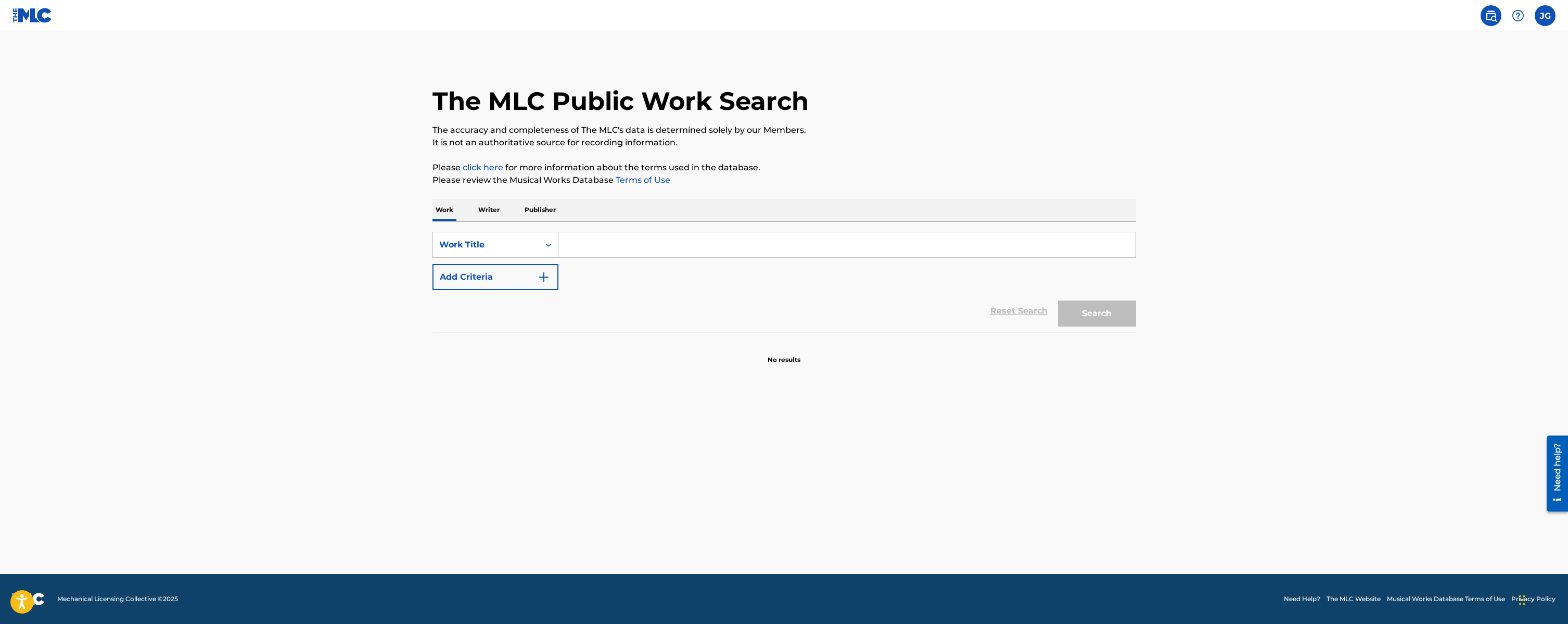
click at [616, 246] on input "Search Form" at bounding box center [847, 245] width 577 height 25
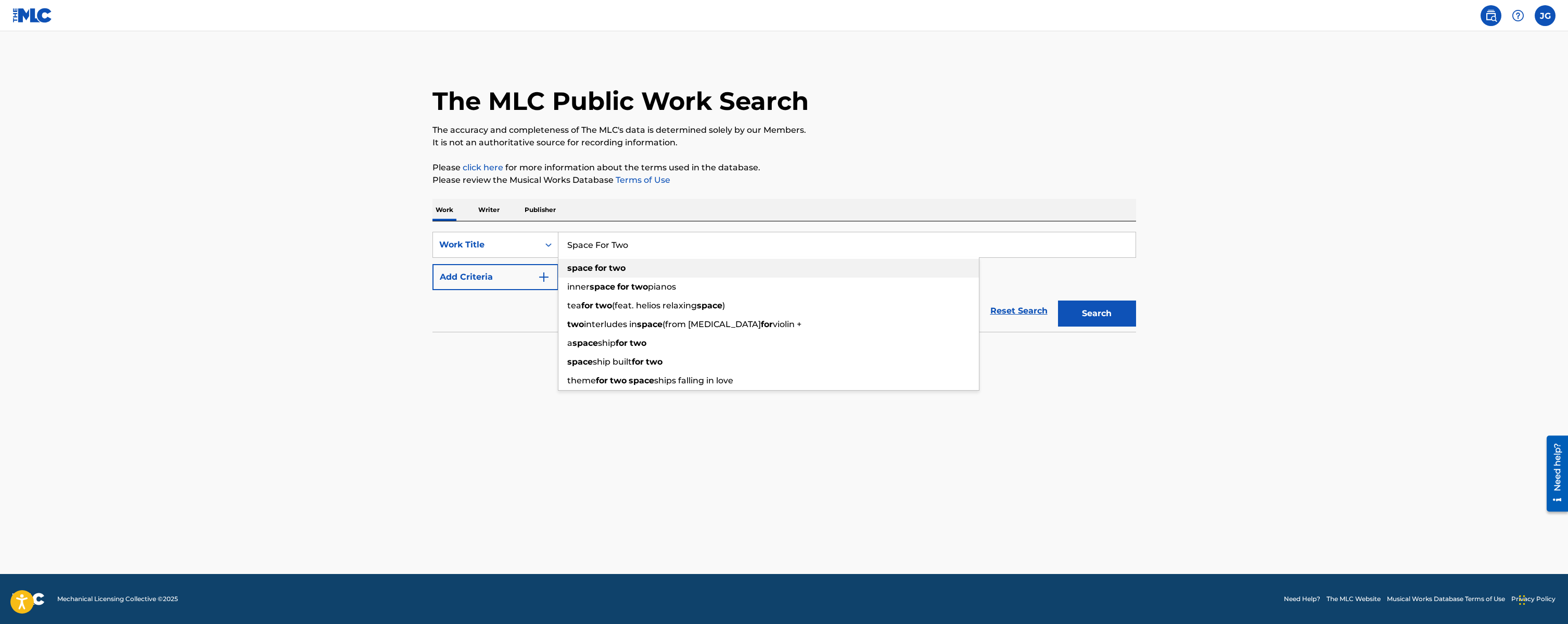
click at [593, 266] on span "Search Form" at bounding box center [593, 267] width 2 height 10
type input "space for two"
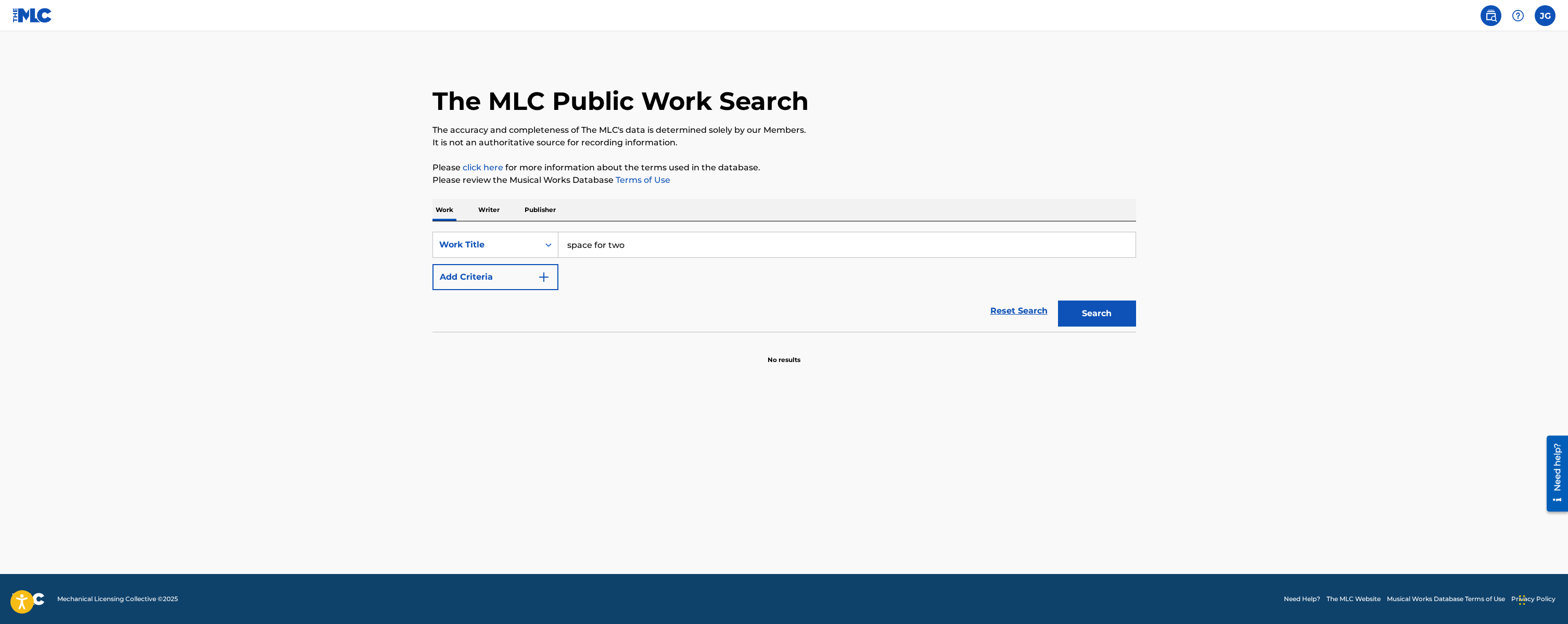
click at [1101, 313] on button "Search" at bounding box center [1097, 314] width 78 height 26
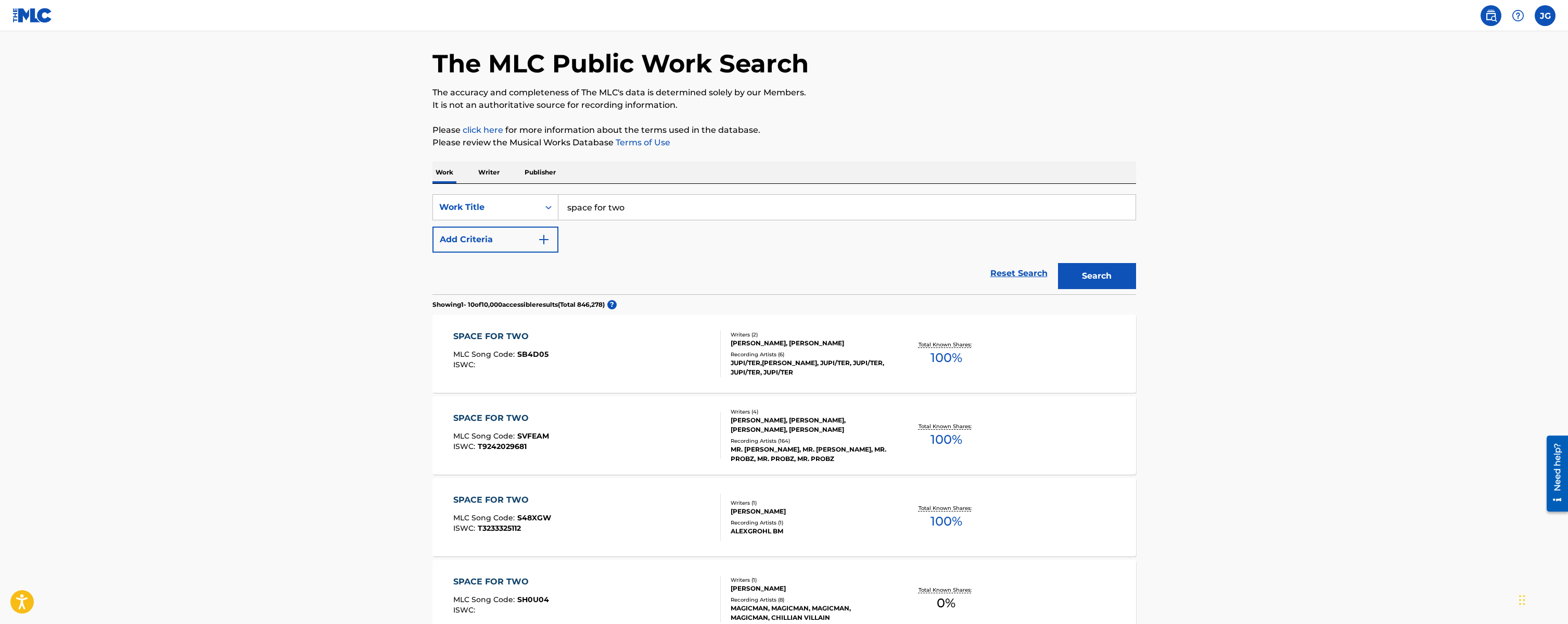
scroll to position [39, 0]
click at [502, 417] on div "SPACE FOR TWO" at bounding box center [501, 417] width 96 height 12
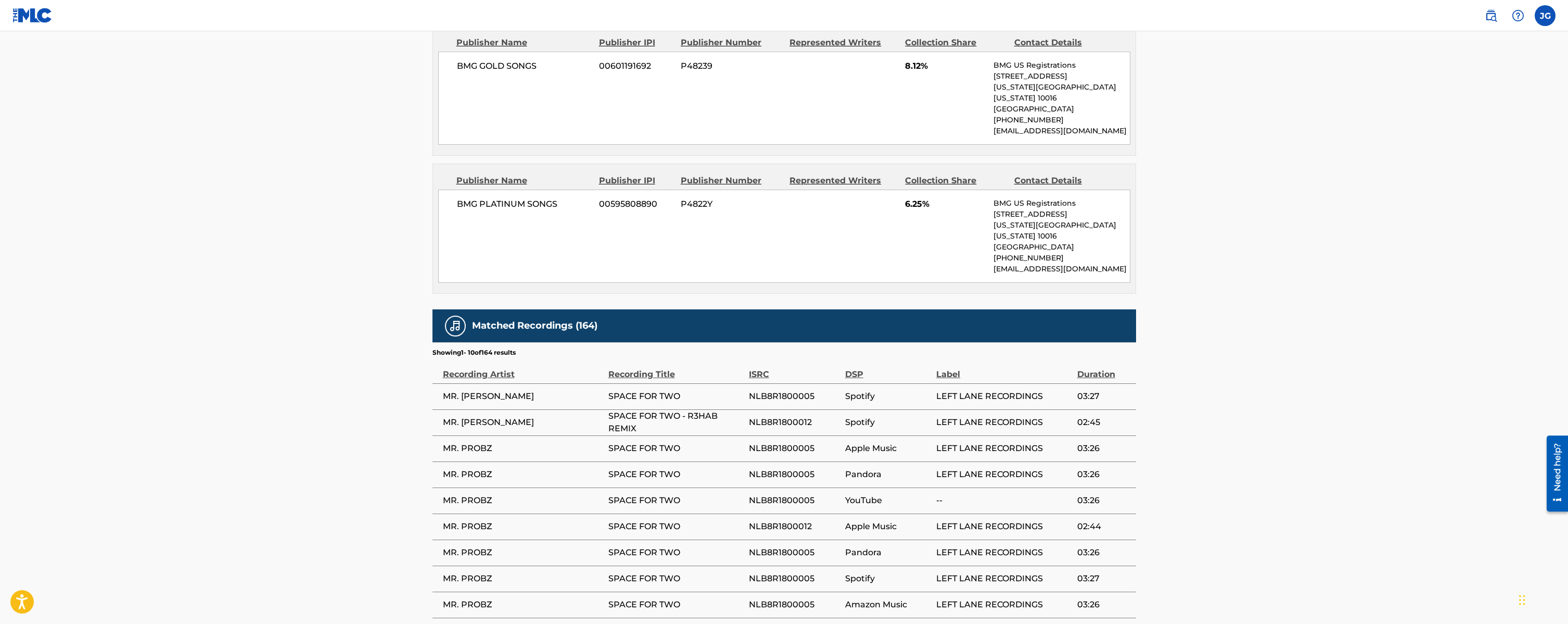
scroll to position [1780, 0]
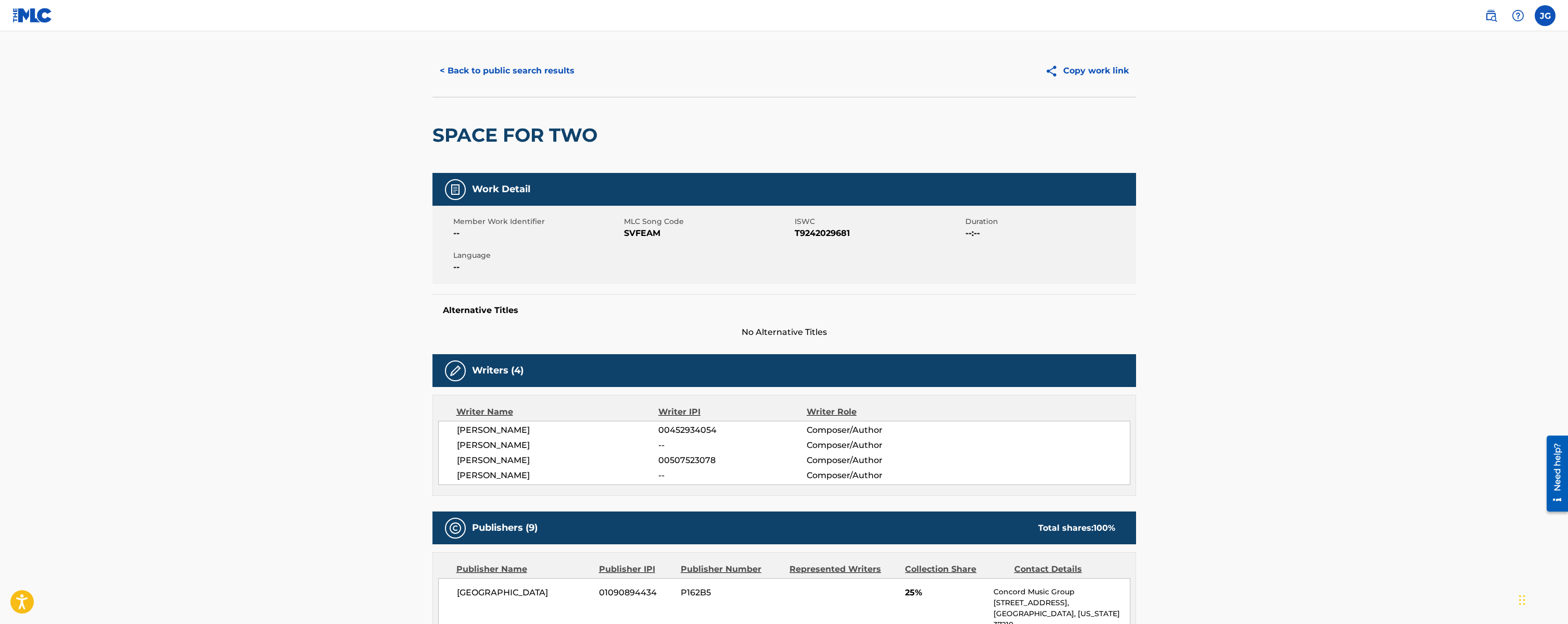
scroll to position [0, 0]
